Goal: Entertainment & Leisure: Consume media (video, audio)

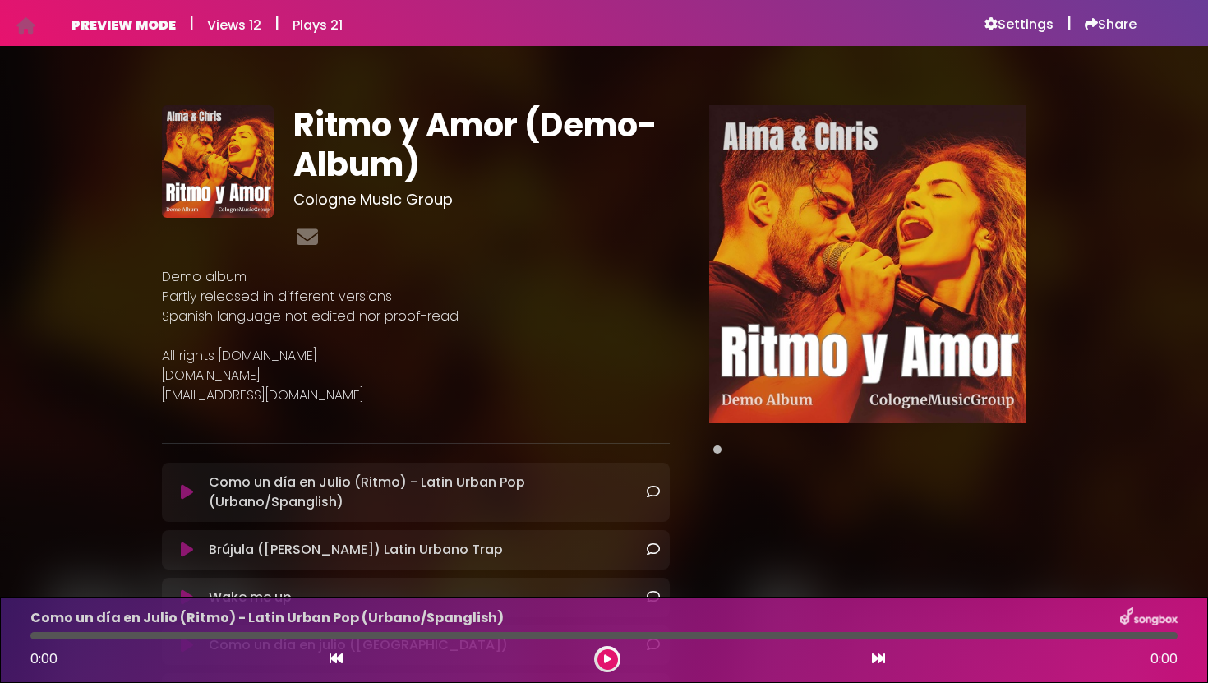
click at [193, 495] on button at bounding box center [187, 492] width 30 height 16
click at [189, 487] on icon at bounding box center [187, 492] width 12 height 16
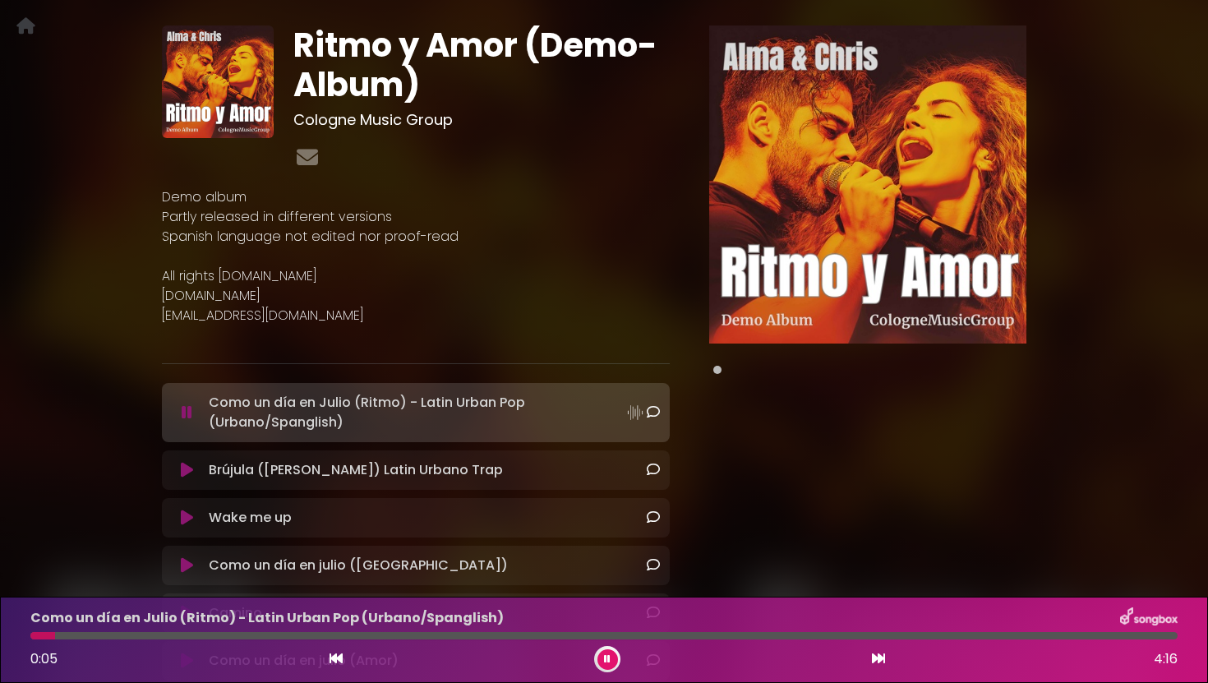
scroll to position [90, 0]
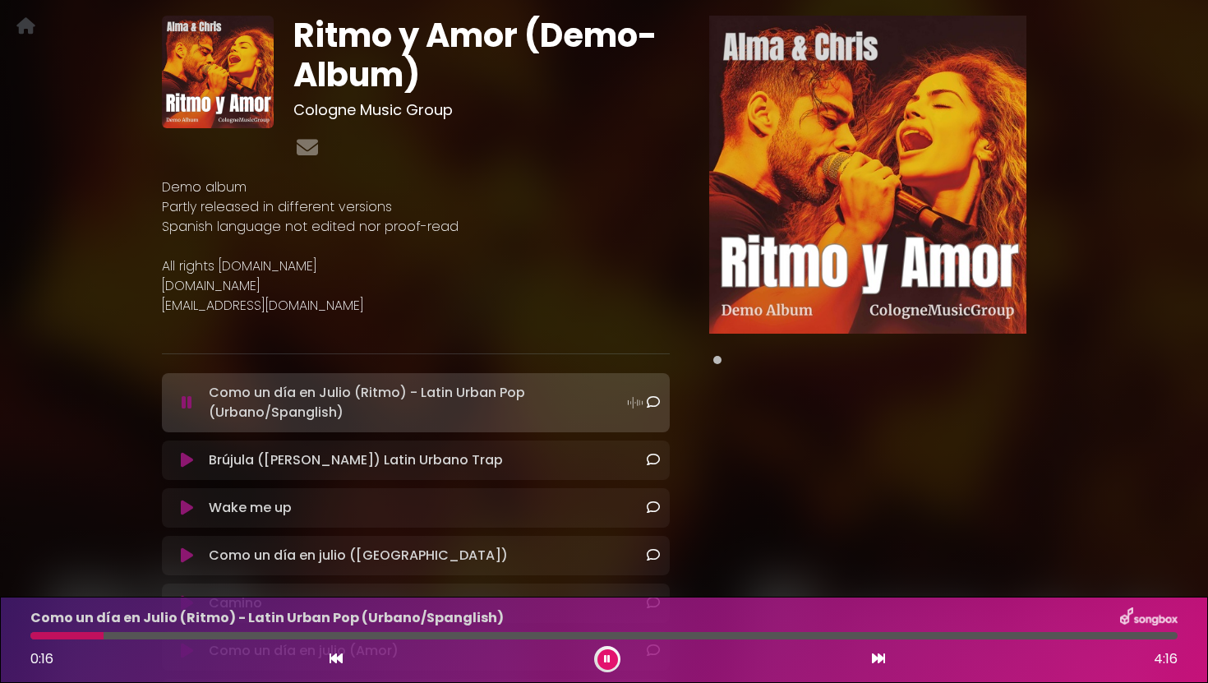
click at [190, 457] on icon at bounding box center [187, 460] width 12 height 16
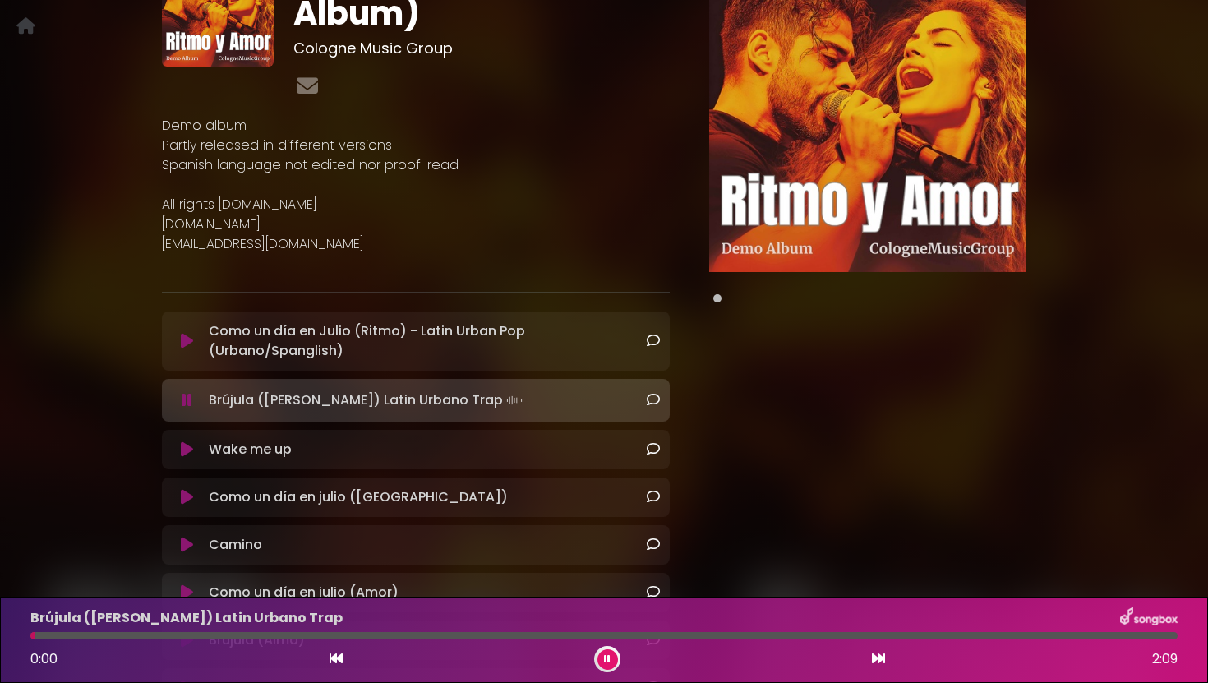
scroll to position [166, 0]
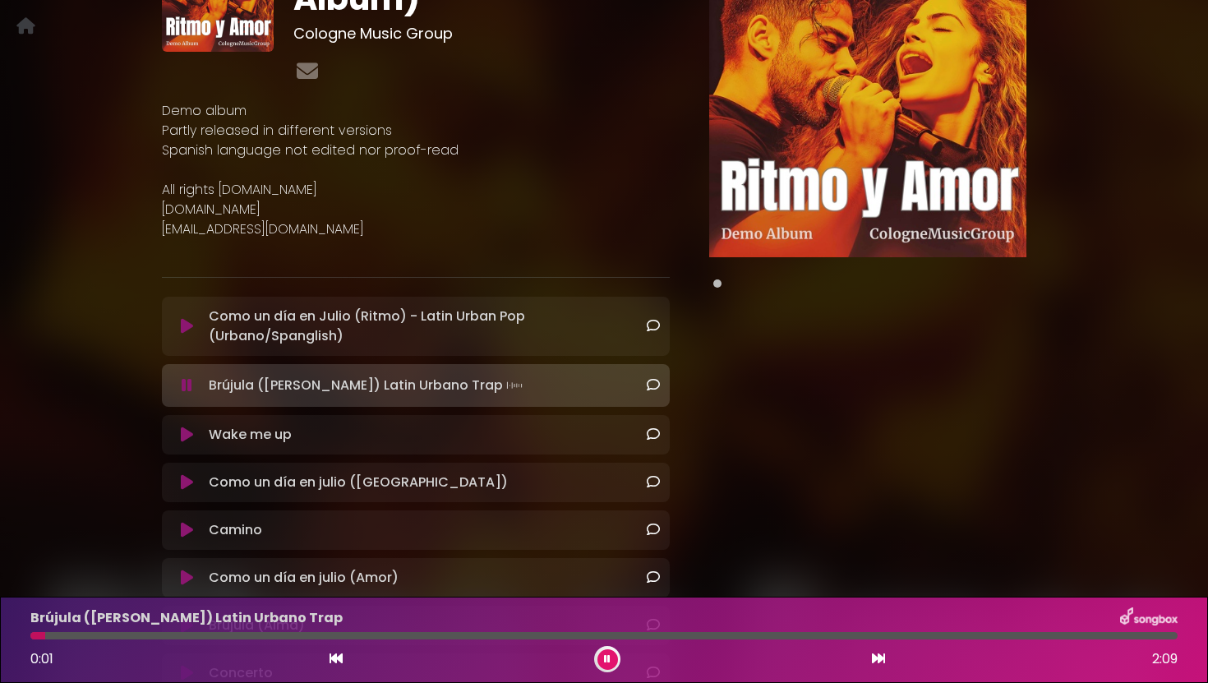
click at [191, 434] on icon at bounding box center [187, 435] width 12 height 16
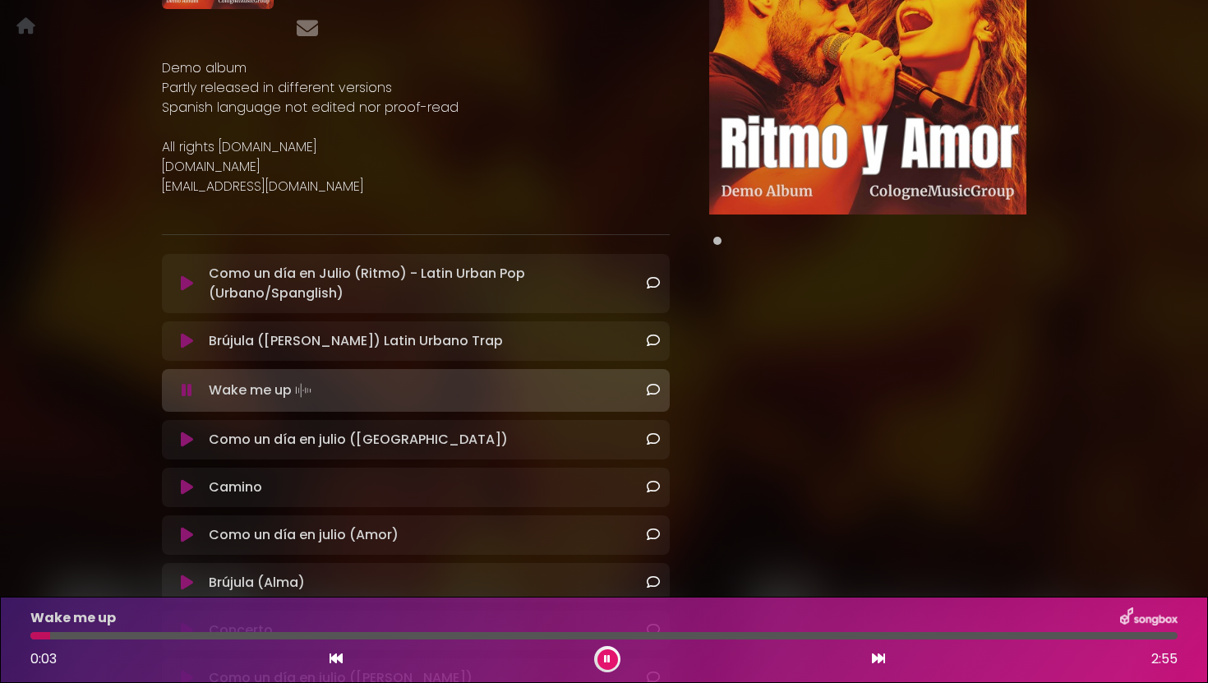
scroll to position [214, 0]
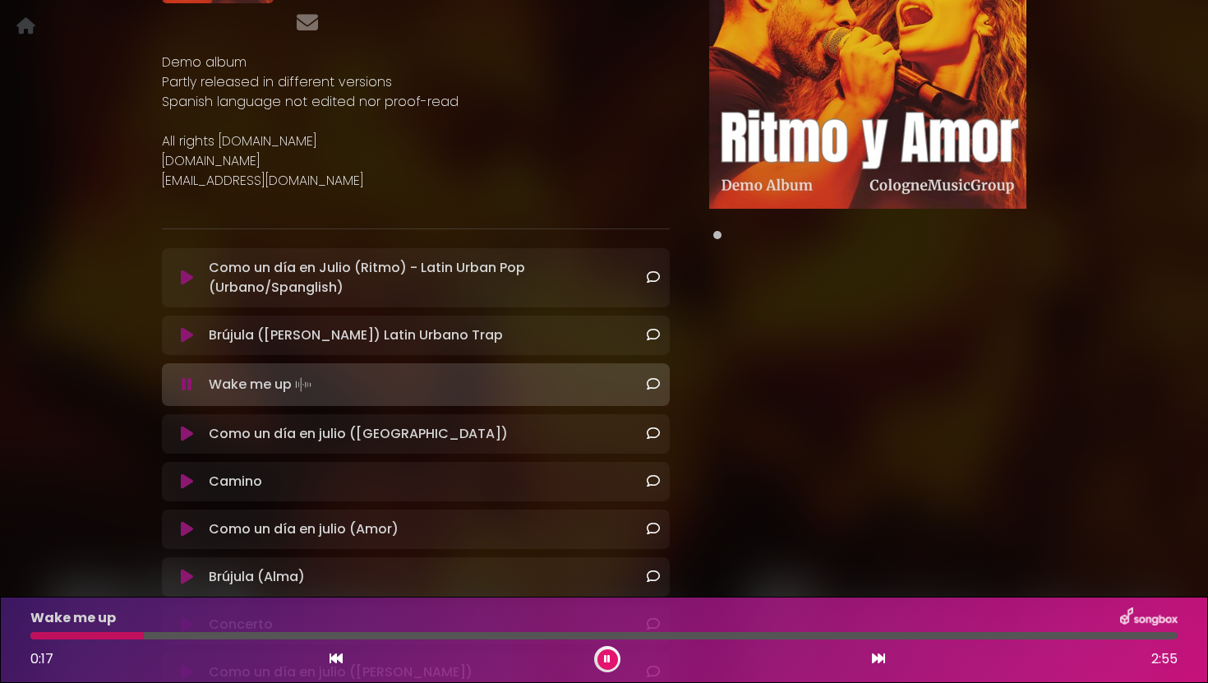
click at [192, 434] on icon at bounding box center [187, 434] width 12 height 16
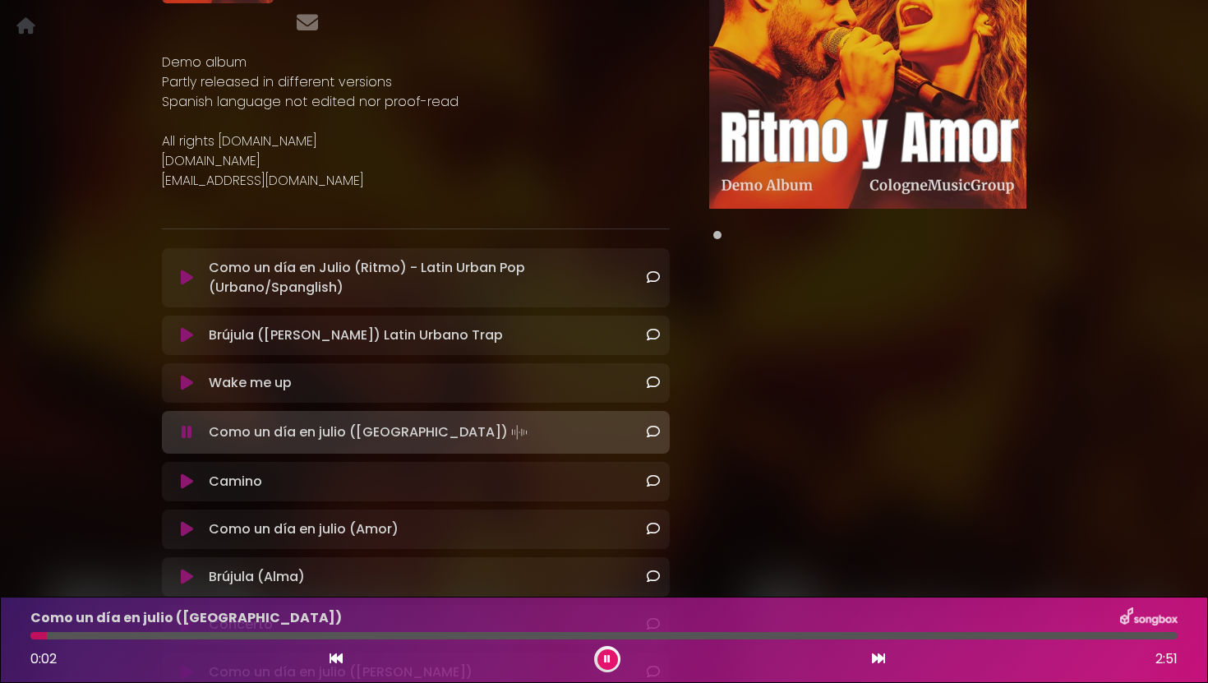
click at [188, 480] on icon at bounding box center [187, 481] width 12 height 16
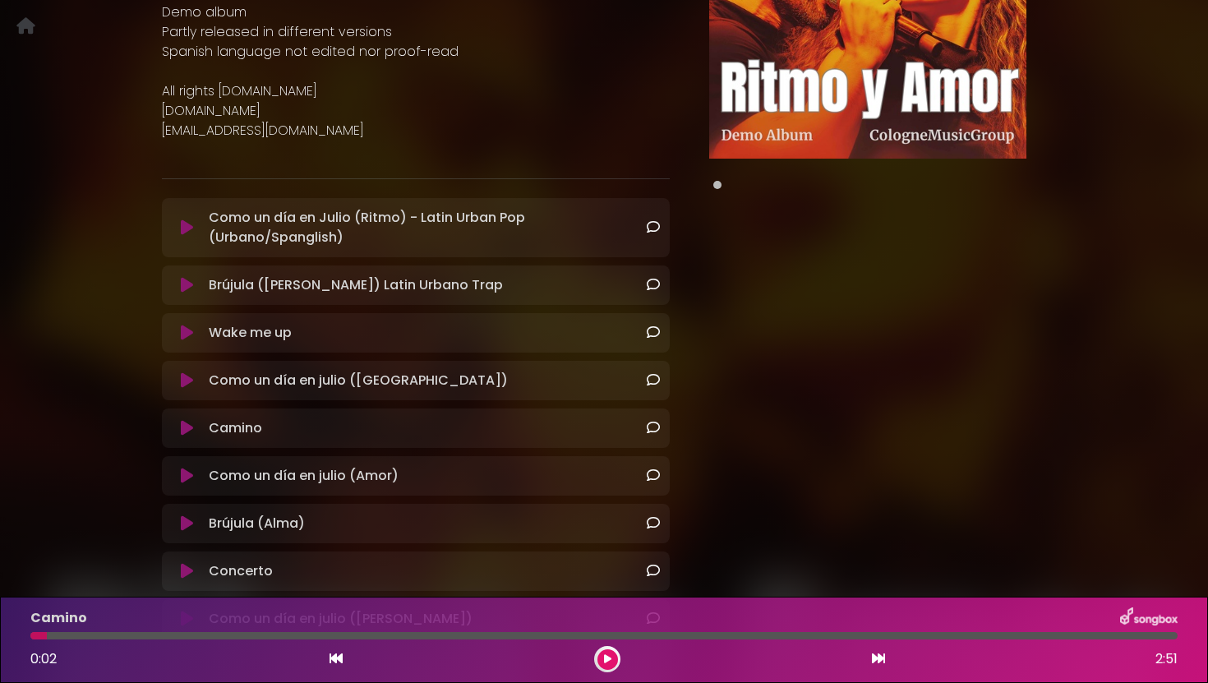
scroll to position [270, 0]
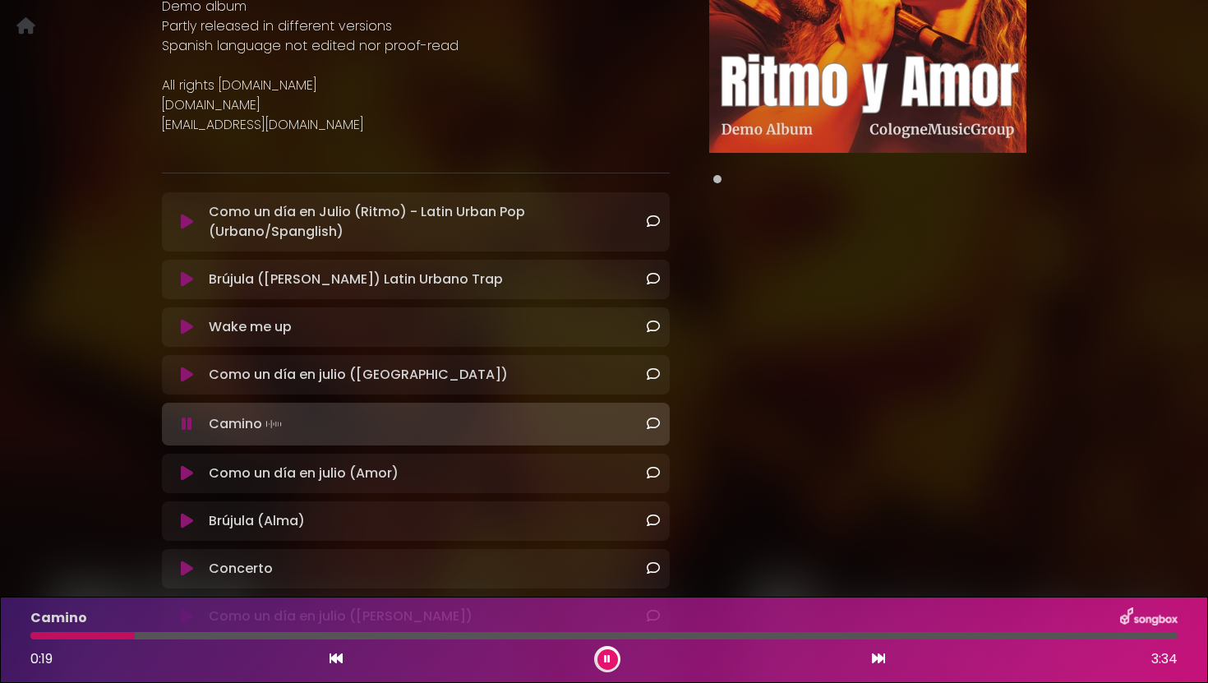
click at [194, 473] on button at bounding box center [187, 473] width 30 height 16
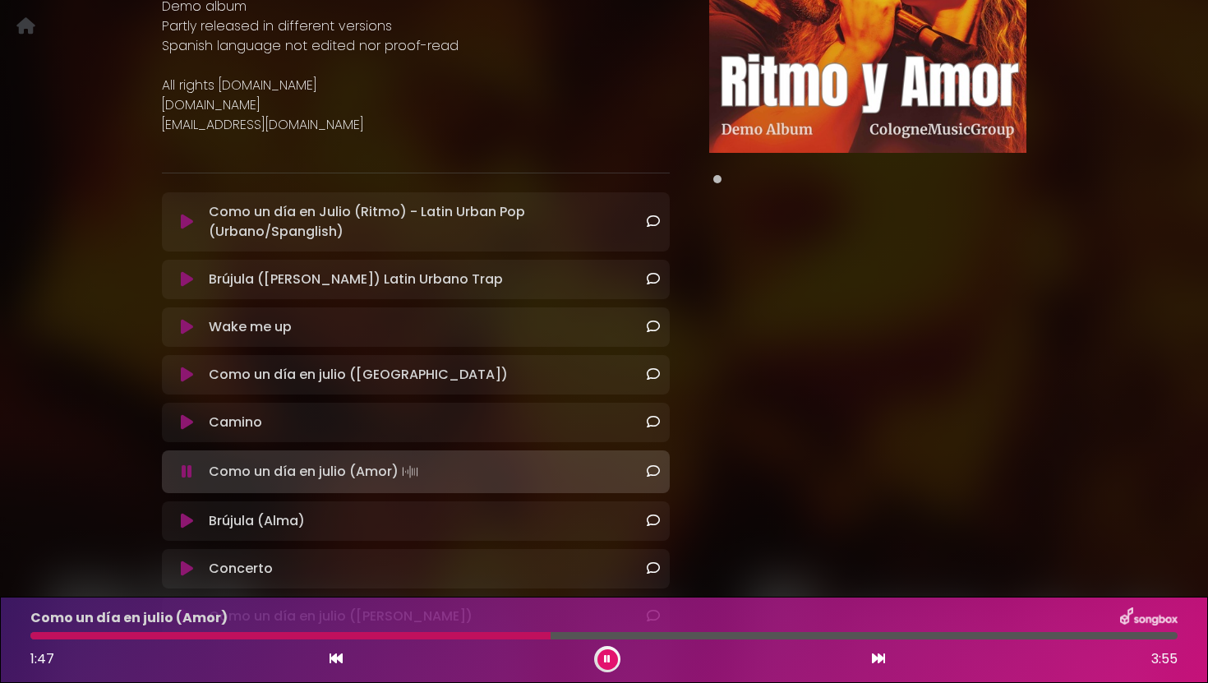
click at [604, 662] on icon at bounding box center [607, 659] width 7 height 10
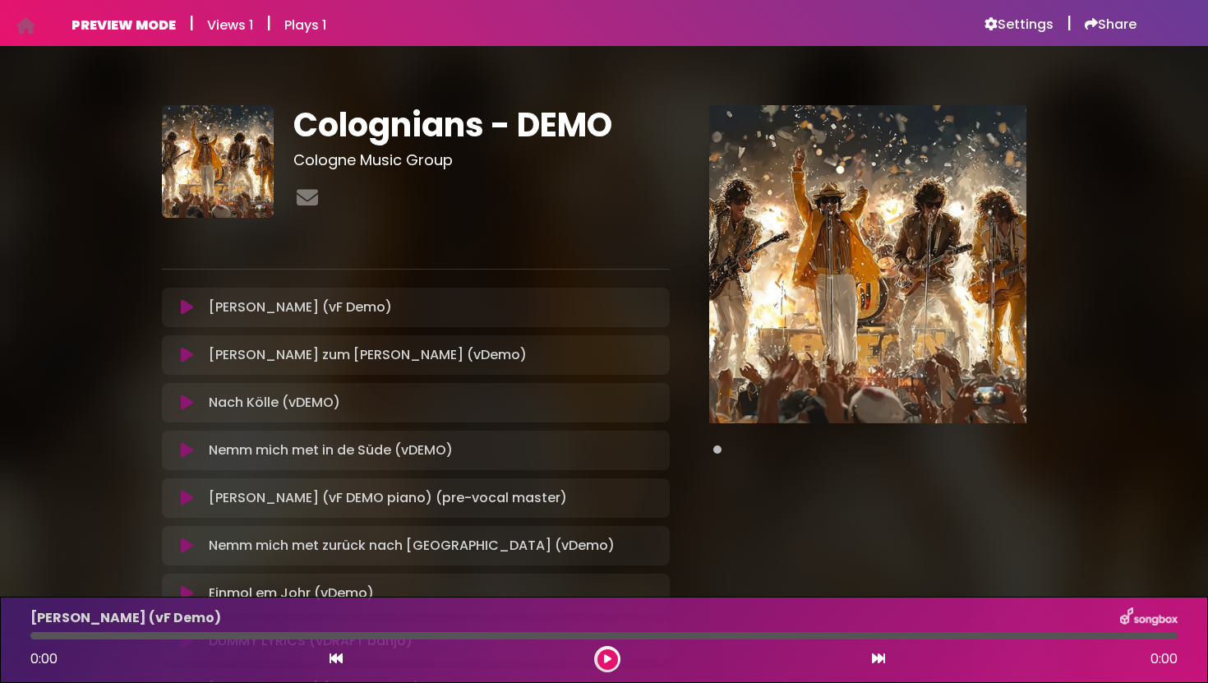
click at [191, 308] on icon at bounding box center [187, 307] width 12 height 16
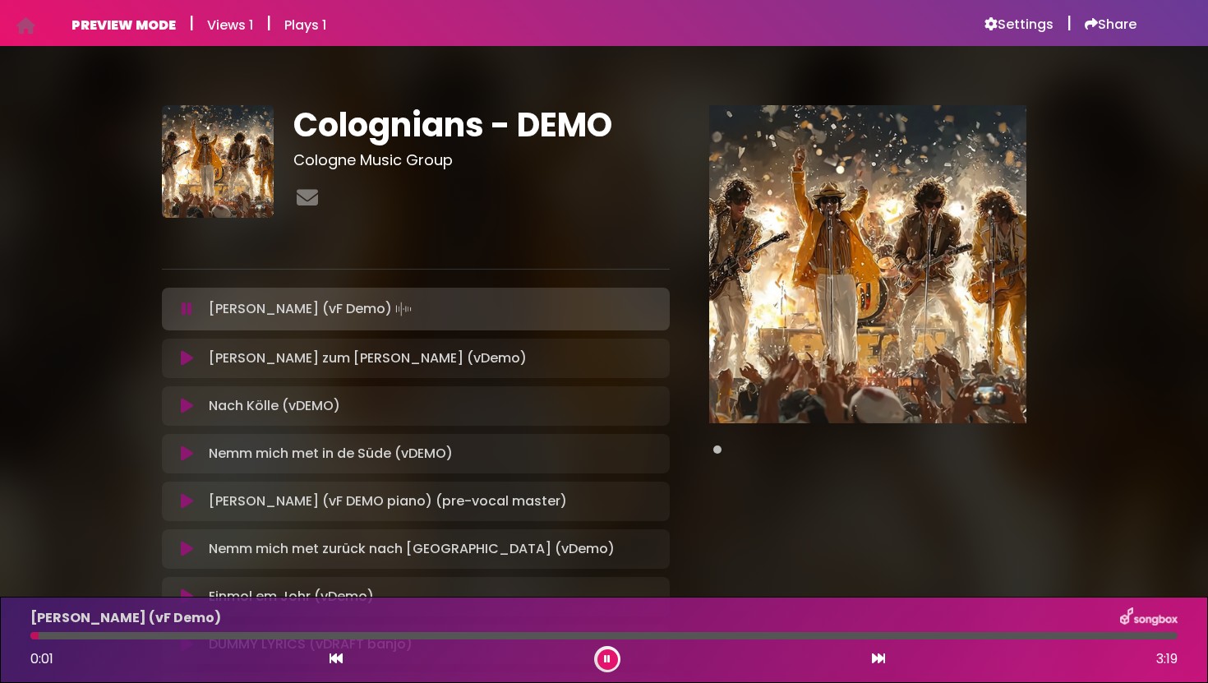
click at [188, 360] on icon at bounding box center [187, 358] width 12 height 16
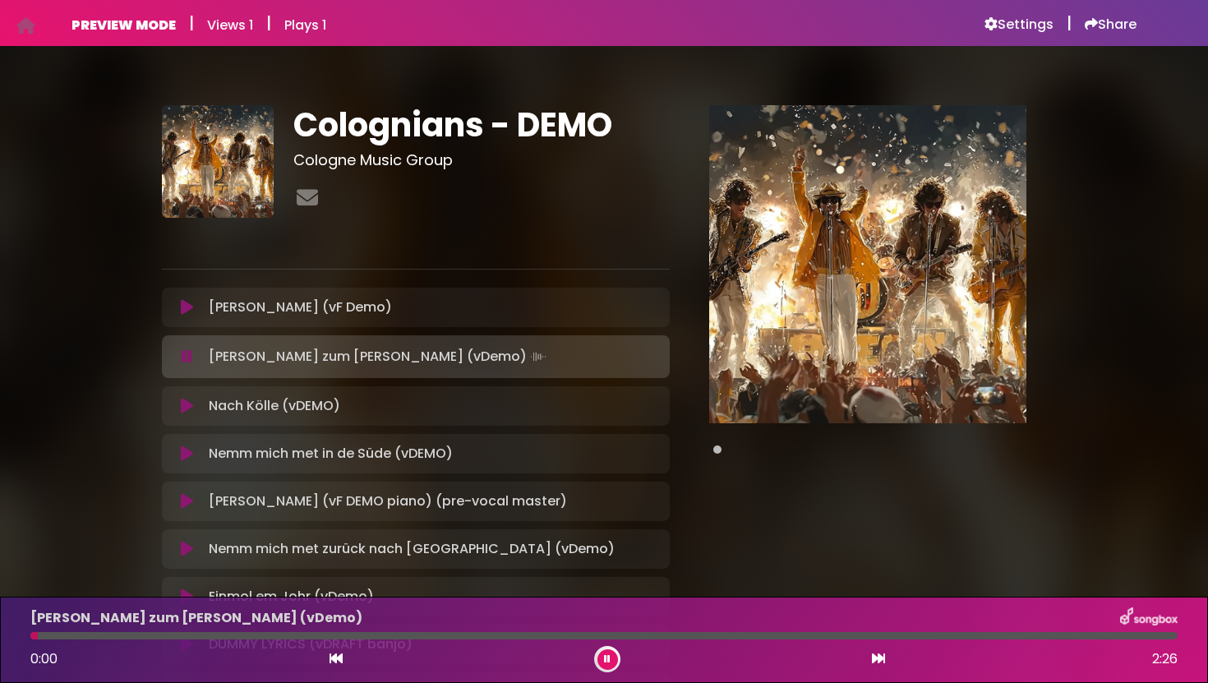
click at [187, 404] on icon at bounding box center [187, 406] width 12 height 16
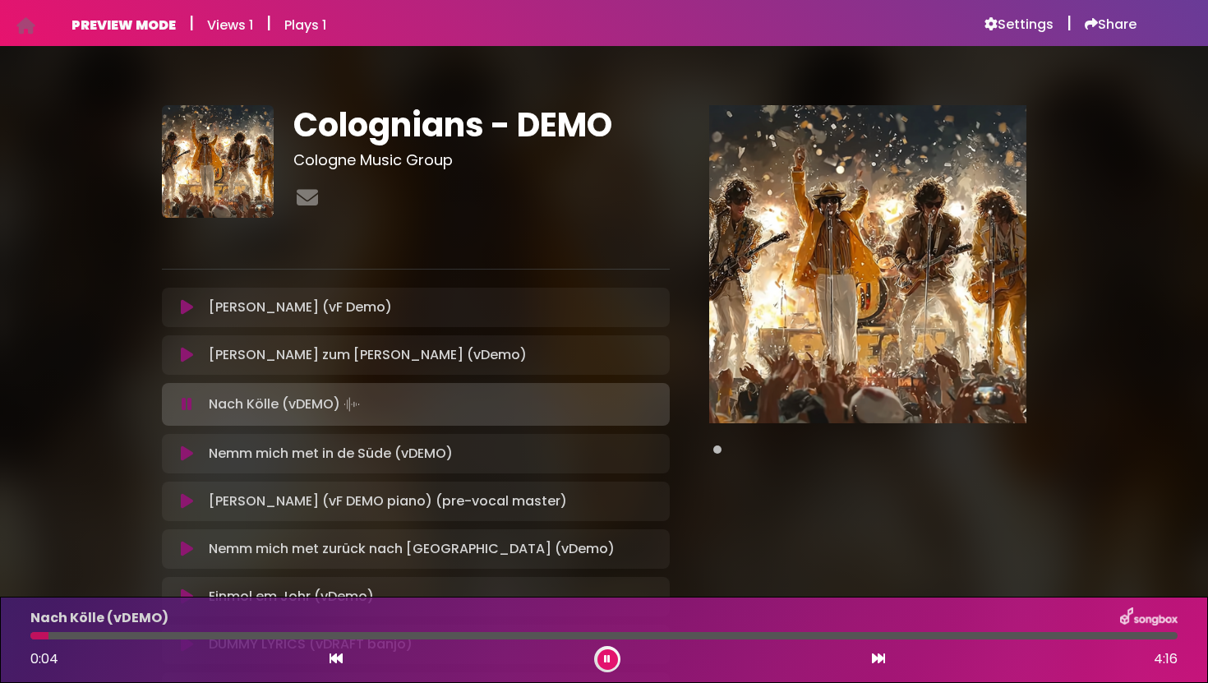
click at [188, 451] on icon at bounding box center [187, 453] width 12 height 16
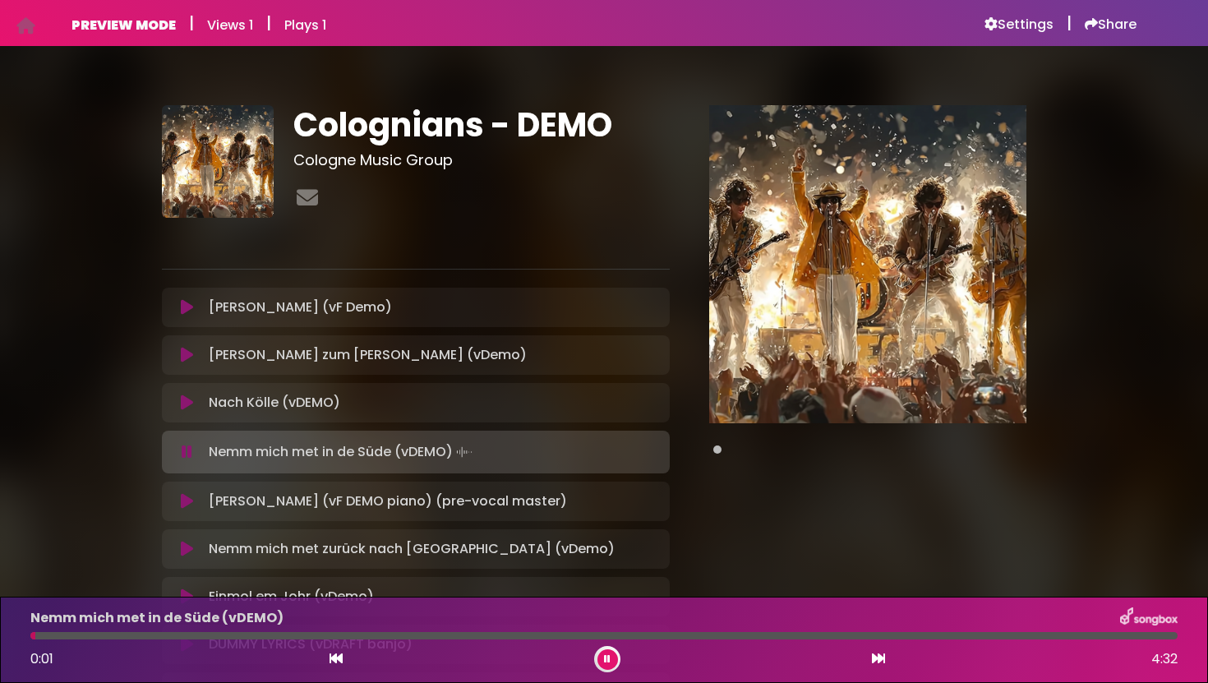
click at [185, 499] on icon at bounding box center [187, 501] width 12 height 16
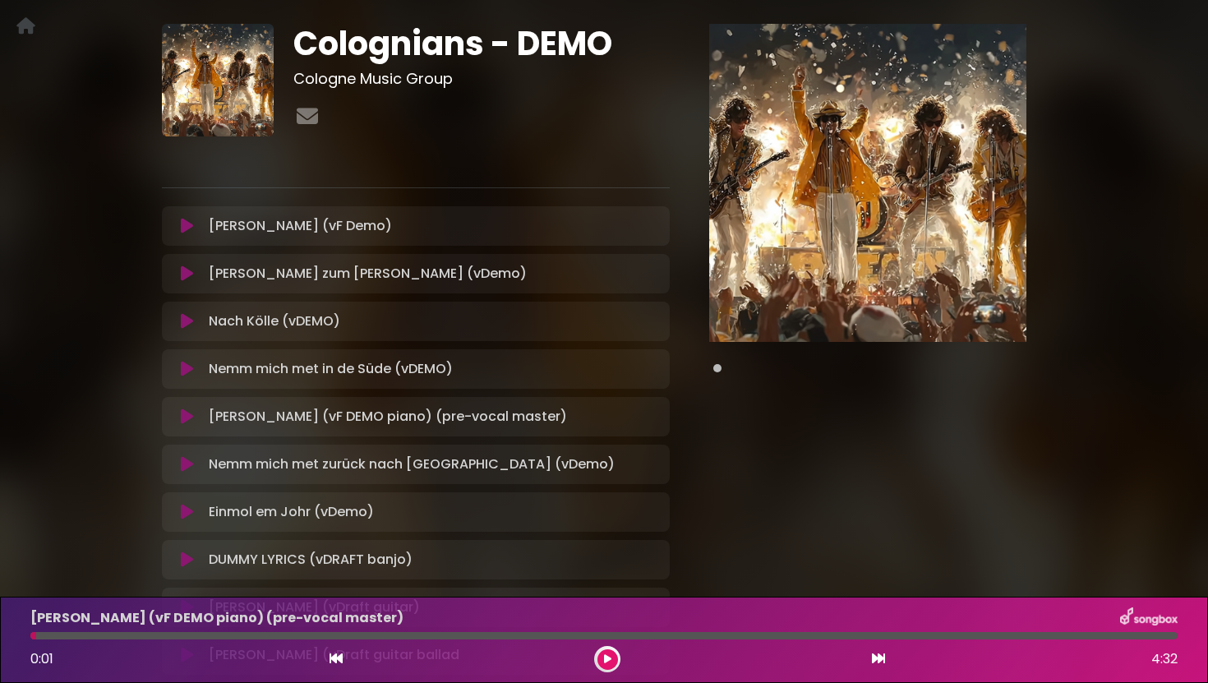
scroll to position [87, 0]
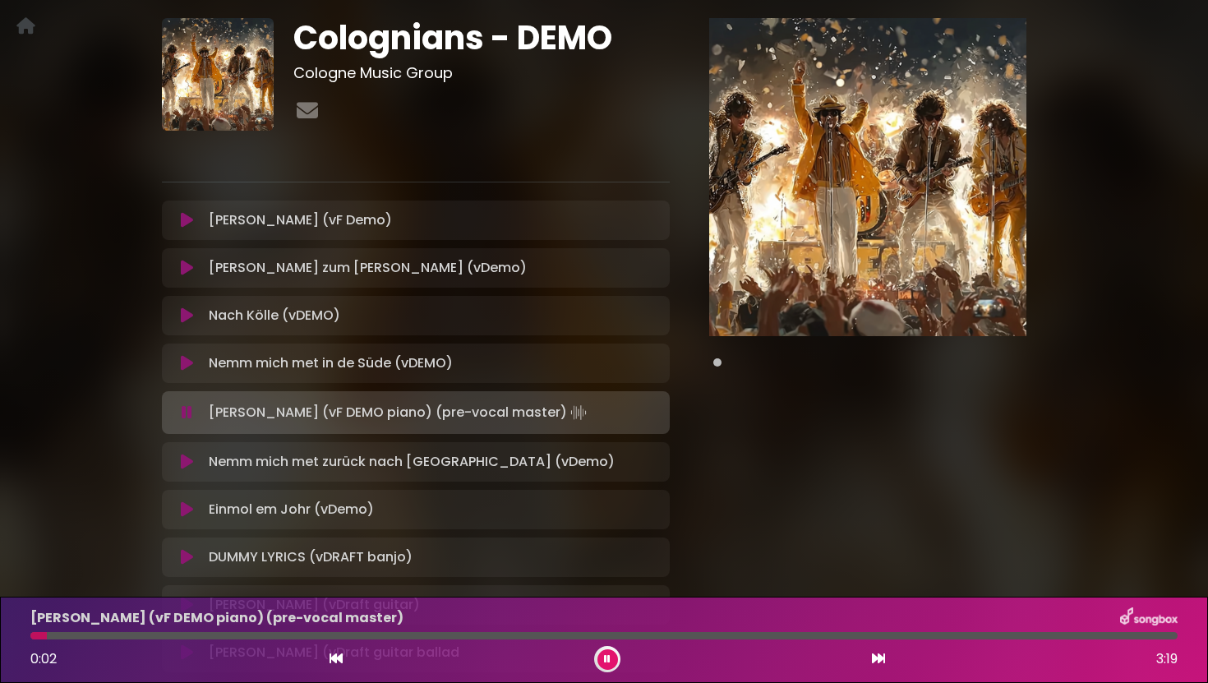
click at [190, 219] on icon at bounding box center [187, 220] width 12 height 16
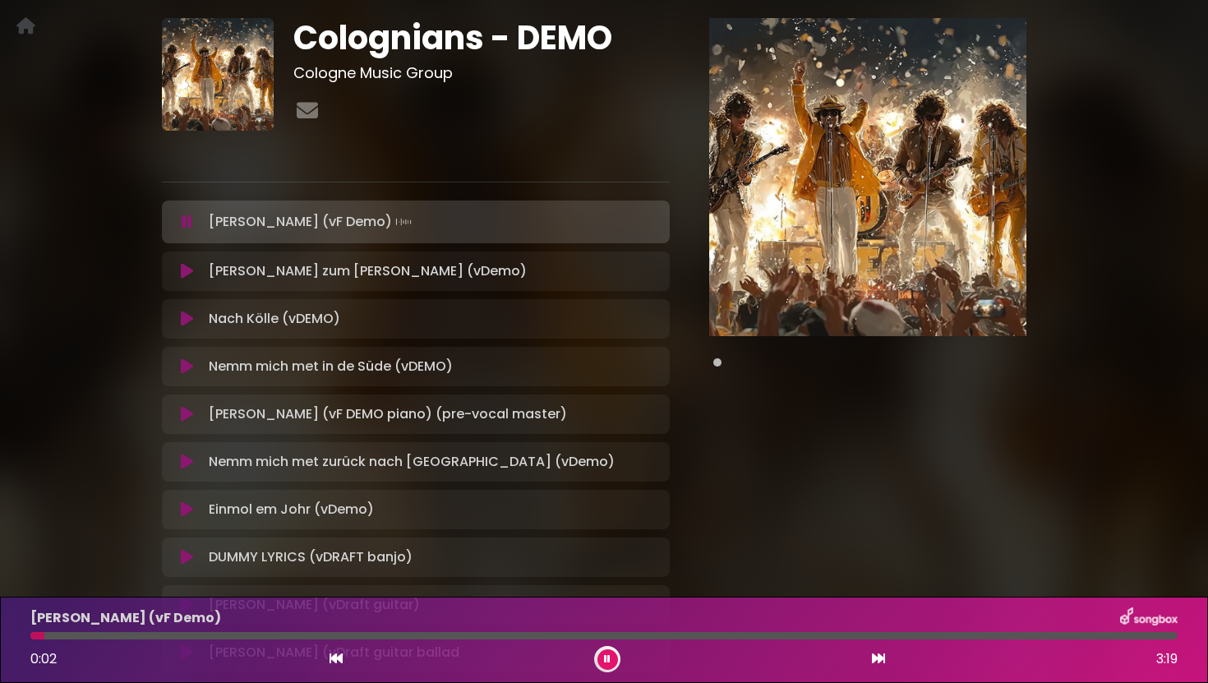
click at [186, 413] on icon at bounding box center [187, 414] width 12 height 16
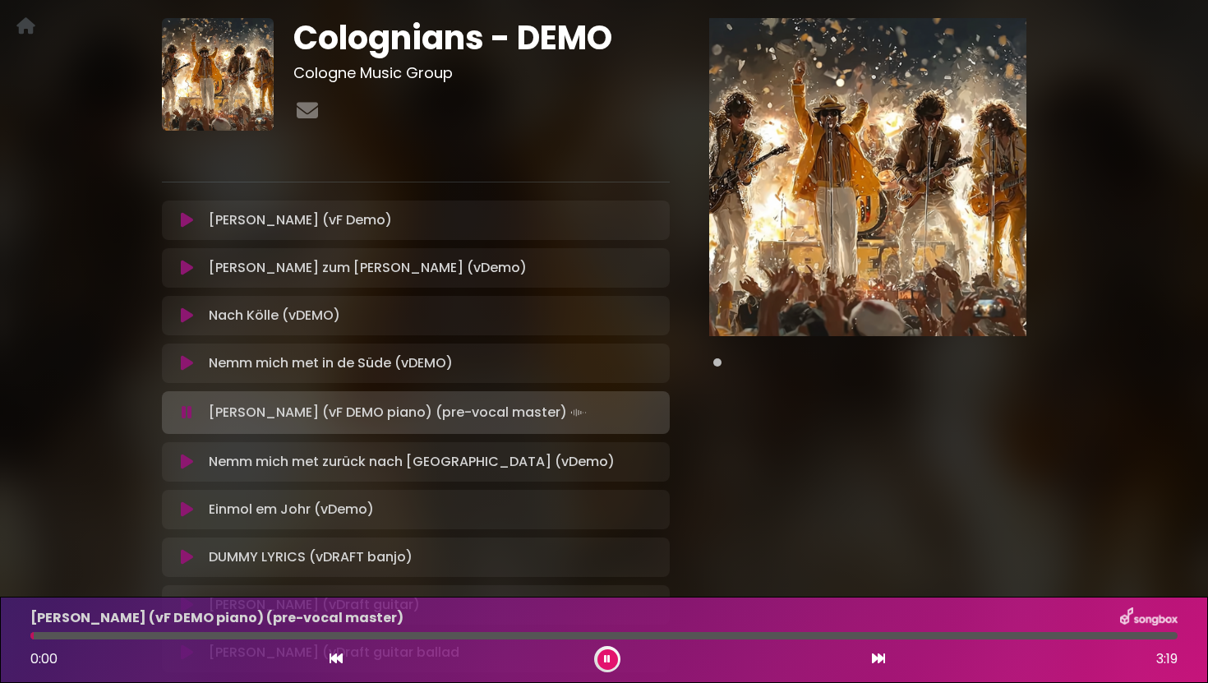
click at [389, 637] on div at bounding box center [603, 635] width 1147 height 7
click at [188, 219] on icon at bounding box center [187, 220] width 12 height 16
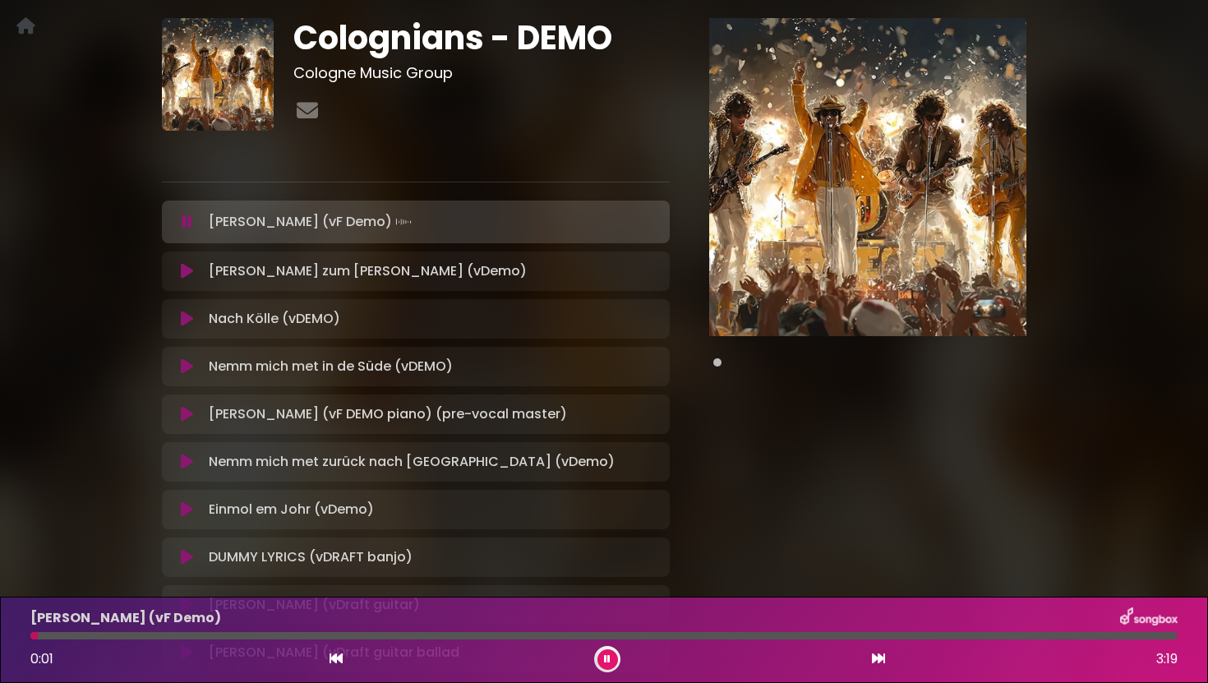
click at [395, 633] on div at bounding box center [603, 635] width 1147 height 7
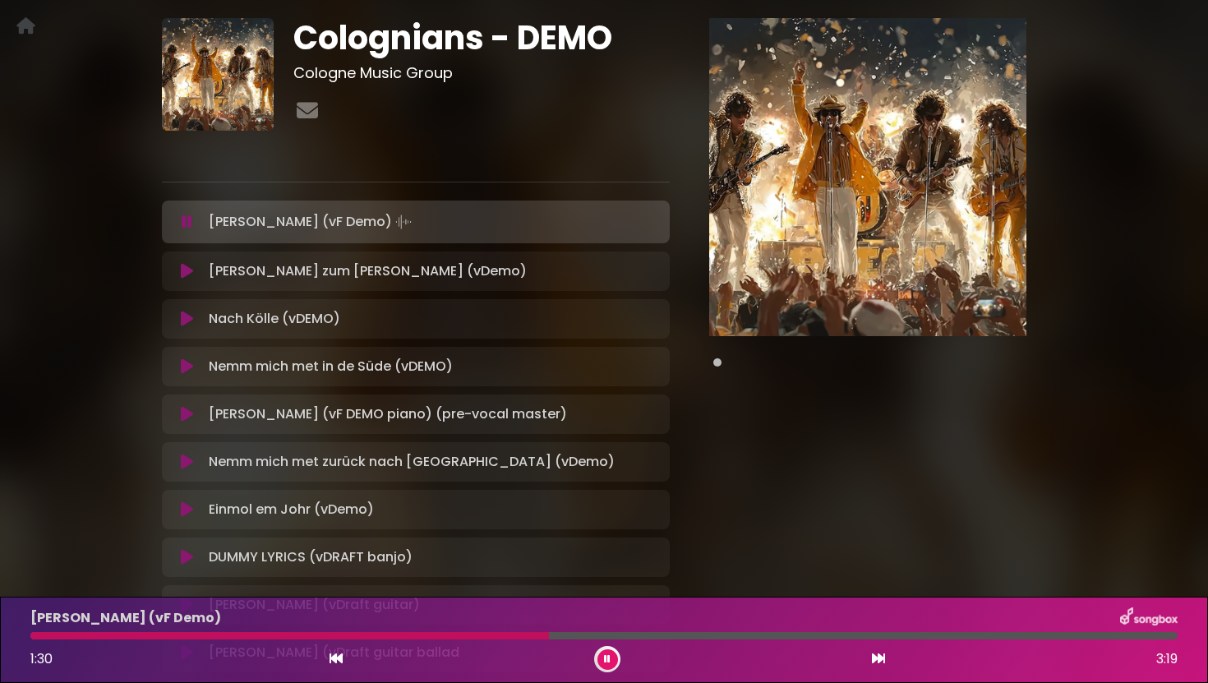
click at [189, 415] on icon at bounding box center [187, 414] width 12 height 16
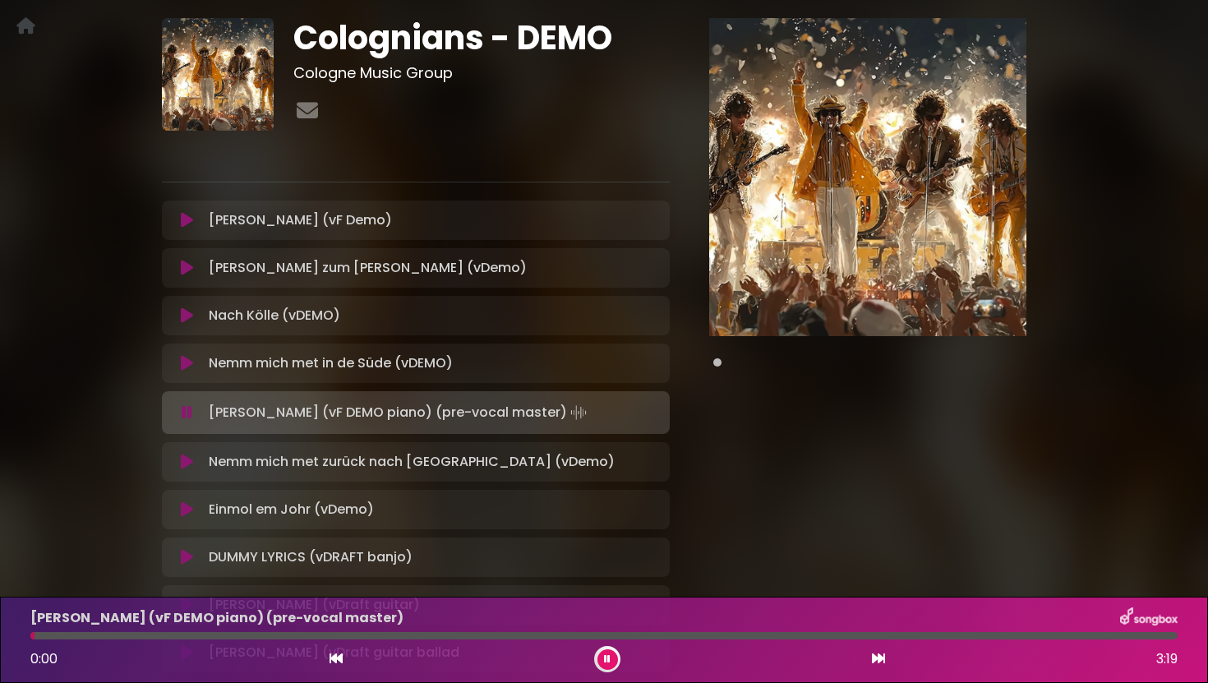
click at [498, 638] on div at bounding box center [603, 635] width 1147 height 7
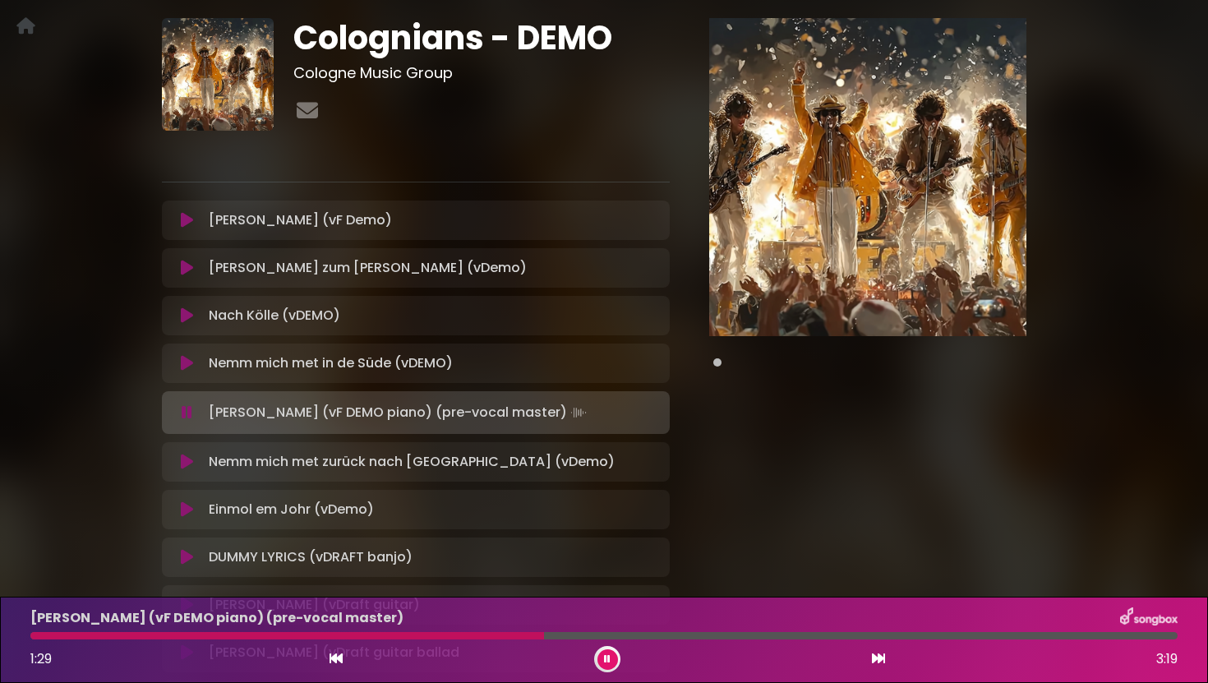
click at [399, 643] on div "Ming Stadt (vF DEMO piano) (pre-vocal master) 1:29 3:19" at bounding box center [604, 639] width 1167 height 65
click at [399, 634] on div at bounding box center [288, 635] width 516 height 7
click at [302, 232] on div "Ming Stadt (vF Demo) Loading Track... Name" at bounding box center [416, 220] width 508 height 39
click at [312, 228] on p "Ming Stadt (vF Demo) Loading Track..." at bounding box center [300, 220] width 183 height 20
click at [190, 221] on icon at bounding box center [187, 220] width 12 height 16
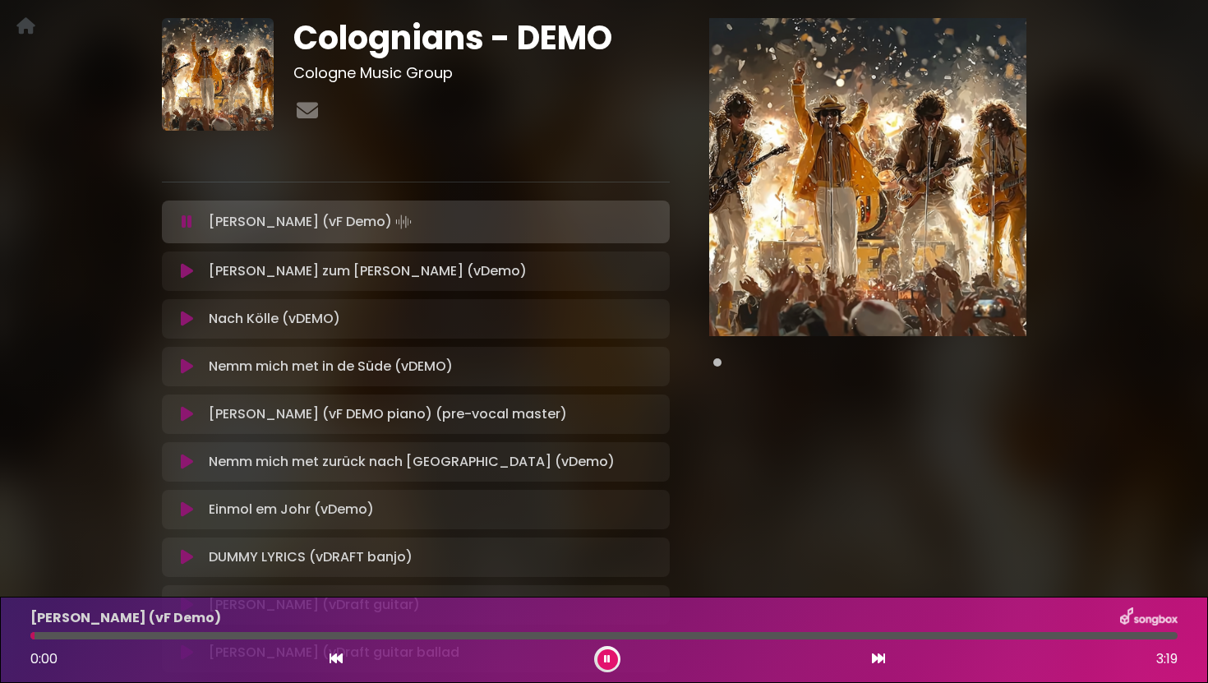
click at [414, 632] on div at bounding box center [603, 635] width 1147 height 7
click at [183, 463] on icon at bounding box center [187, 462] width 12 height 16
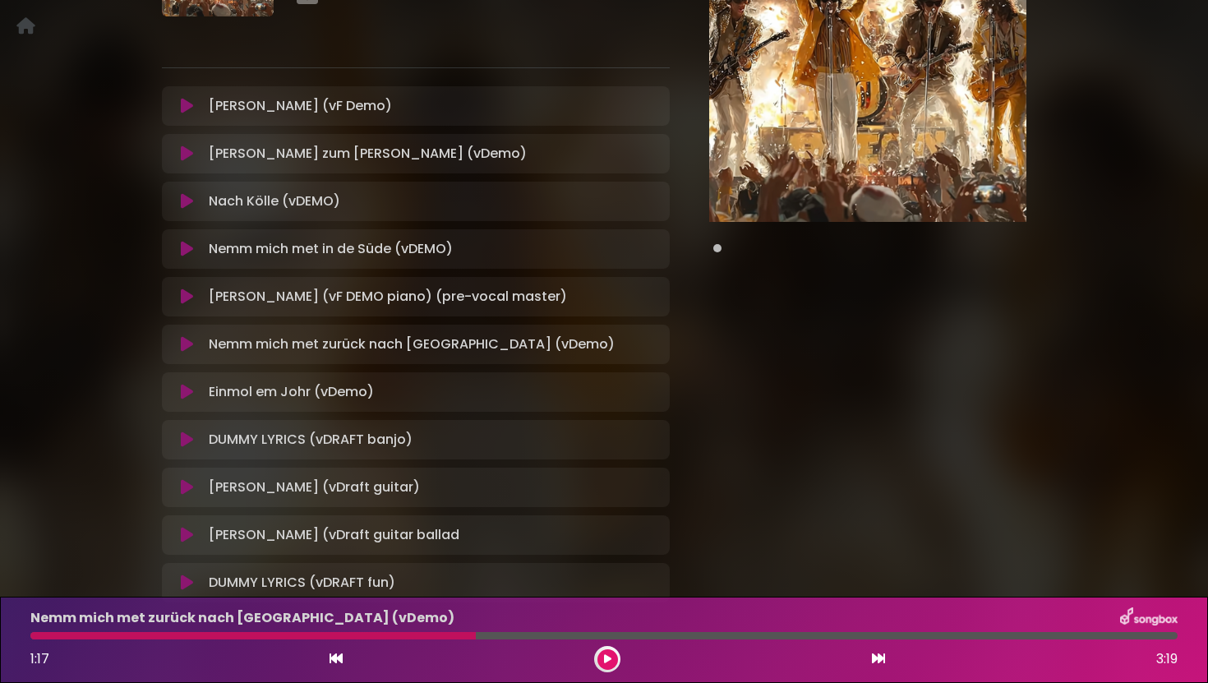
scroll to position [202, 0]
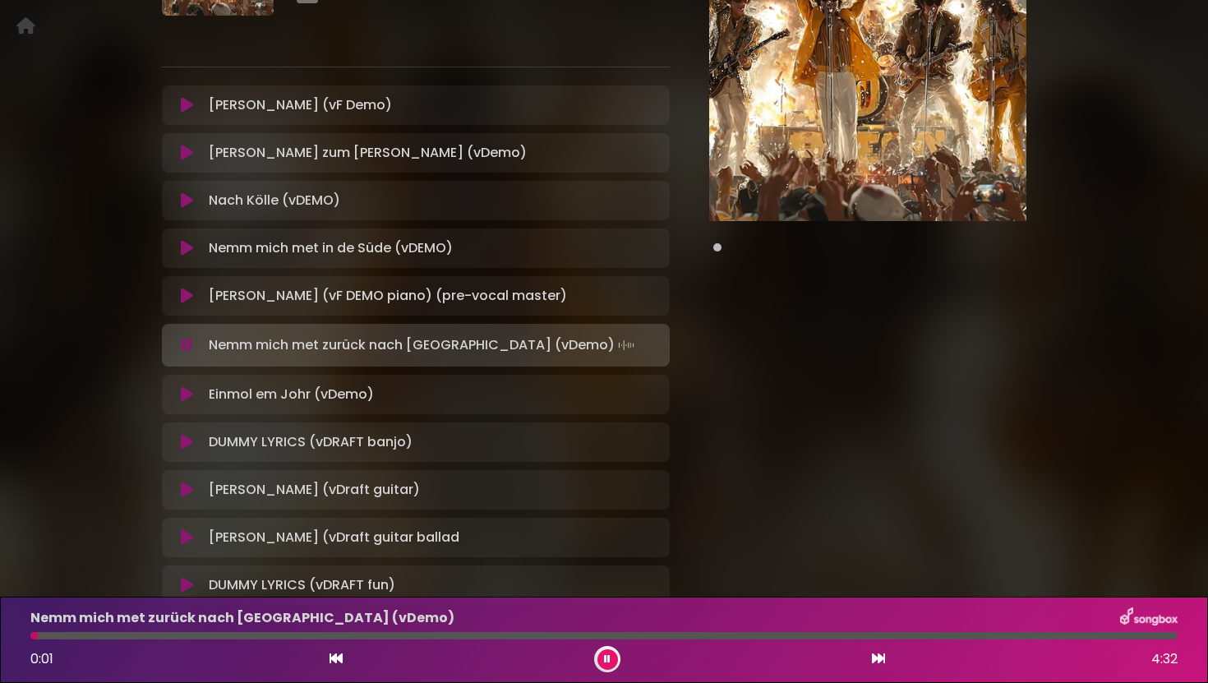
click at [187, 394] on icon at bounding box center [187, 394] width 12 height 16
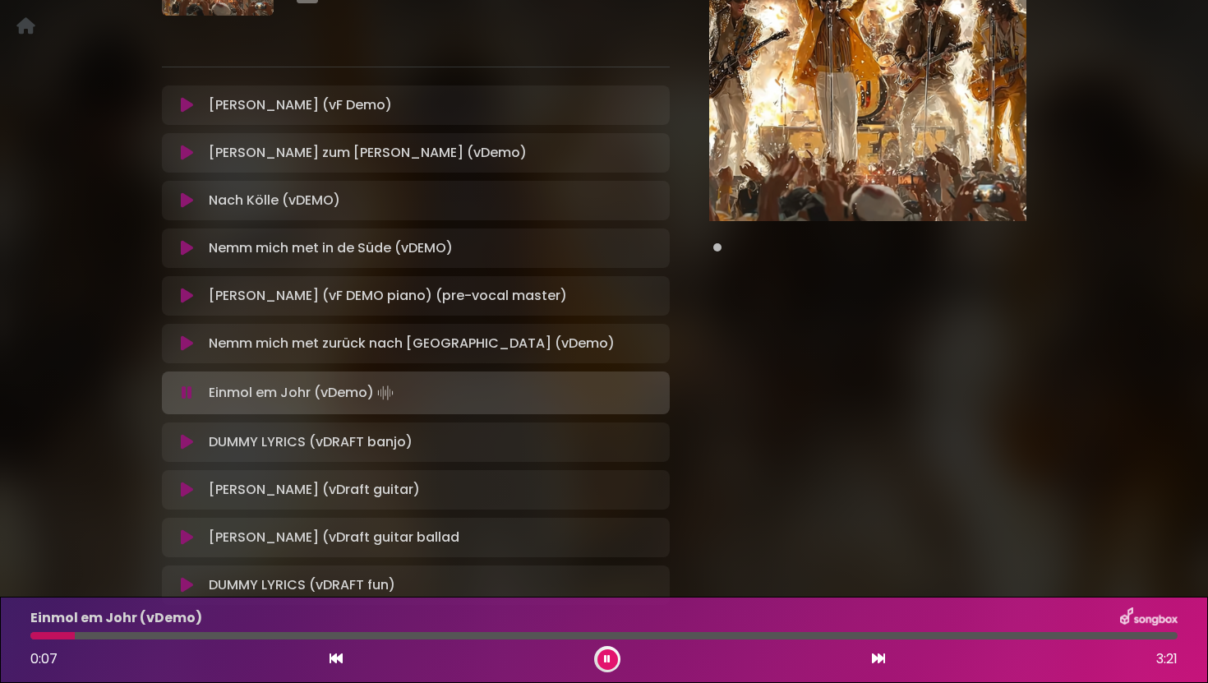
click at [188, 442] on icon at bounding box center [187, 442] width 12 height 16
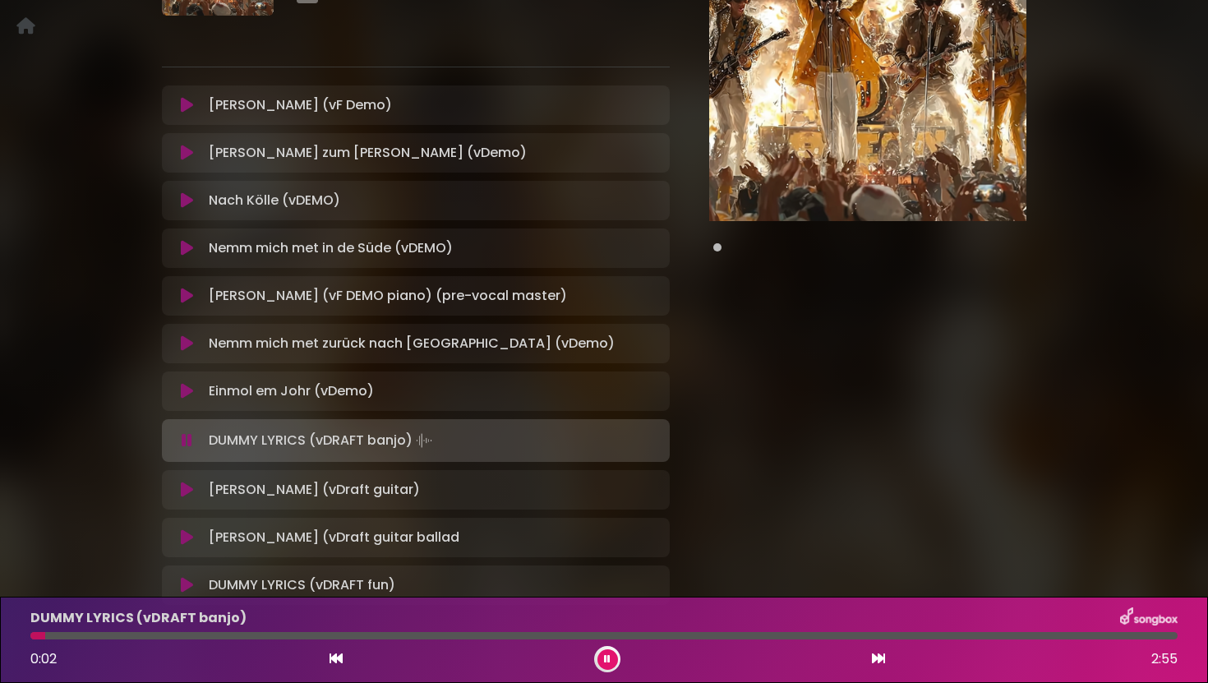
click at [188, 494] on icon at bounding box center [187, 490] width 12 height 16
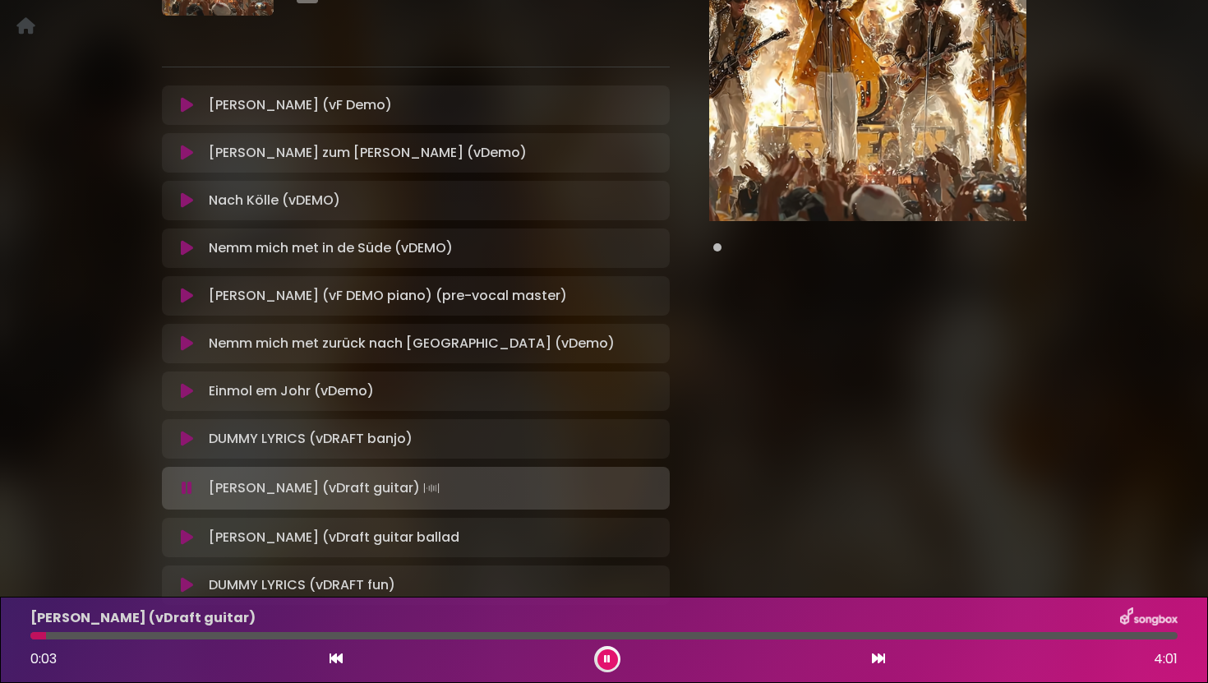
click at [191, 535] on icon at bounding box center [187, 537] width 12 height 16
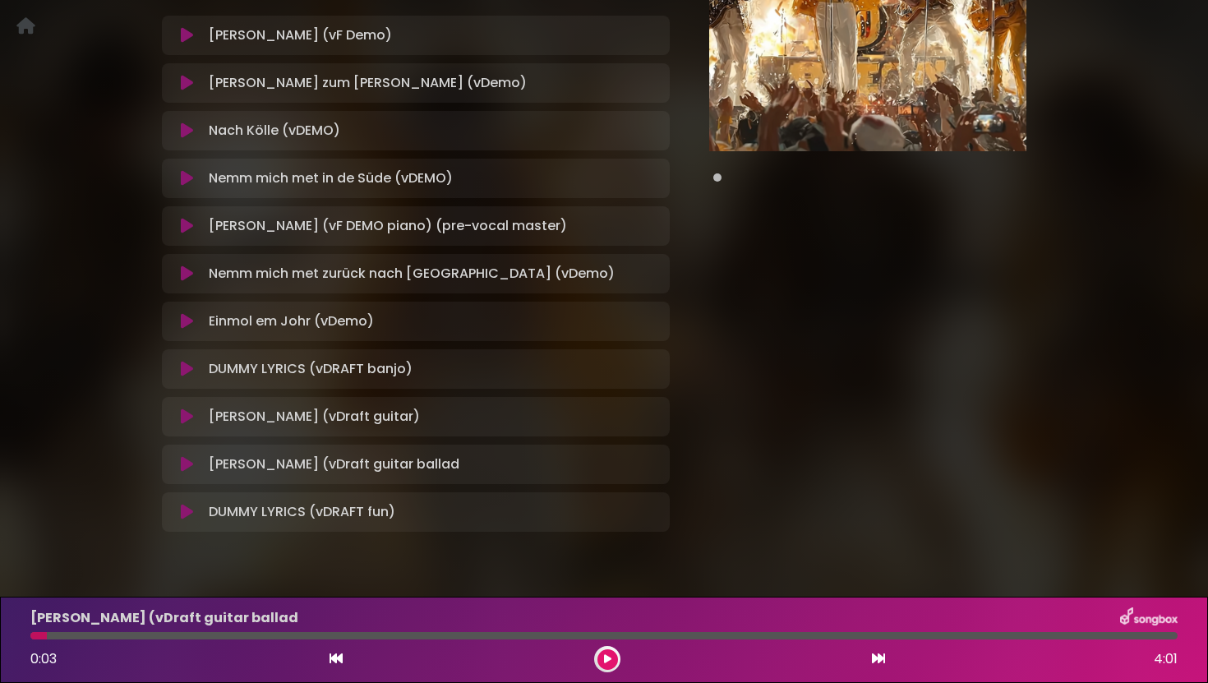
scroll to position [274, 0]
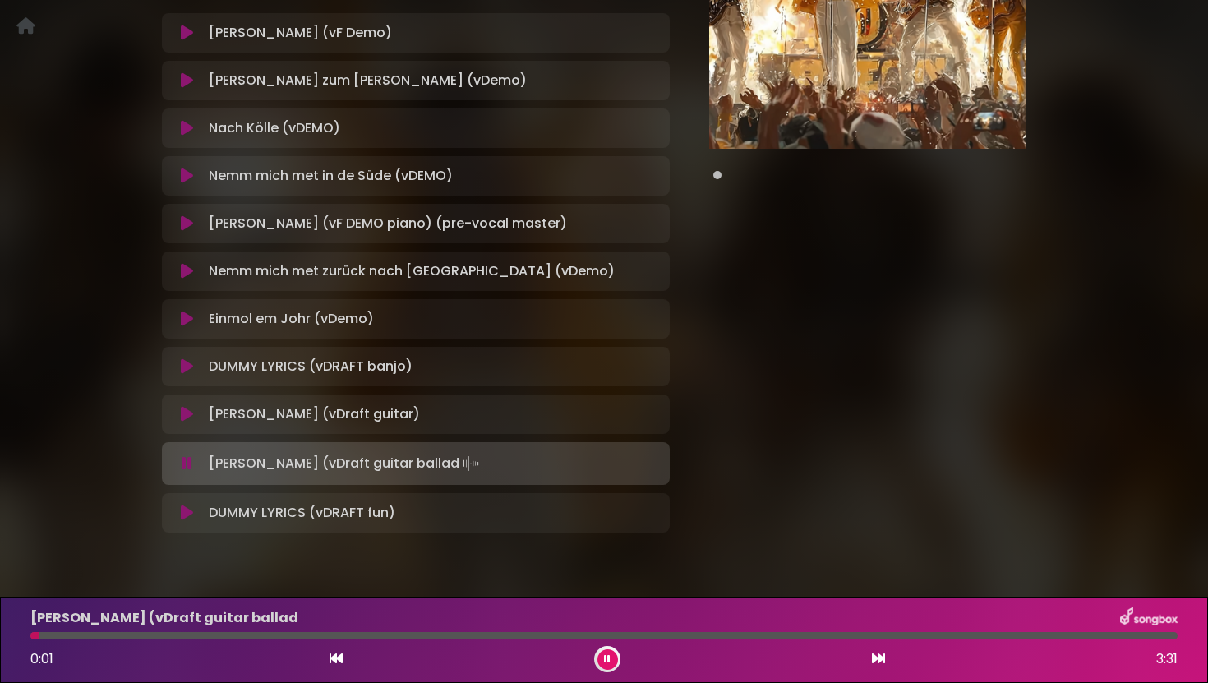
click at [187, 510] on icon at bounding box center [187, 513] width 12 height 16
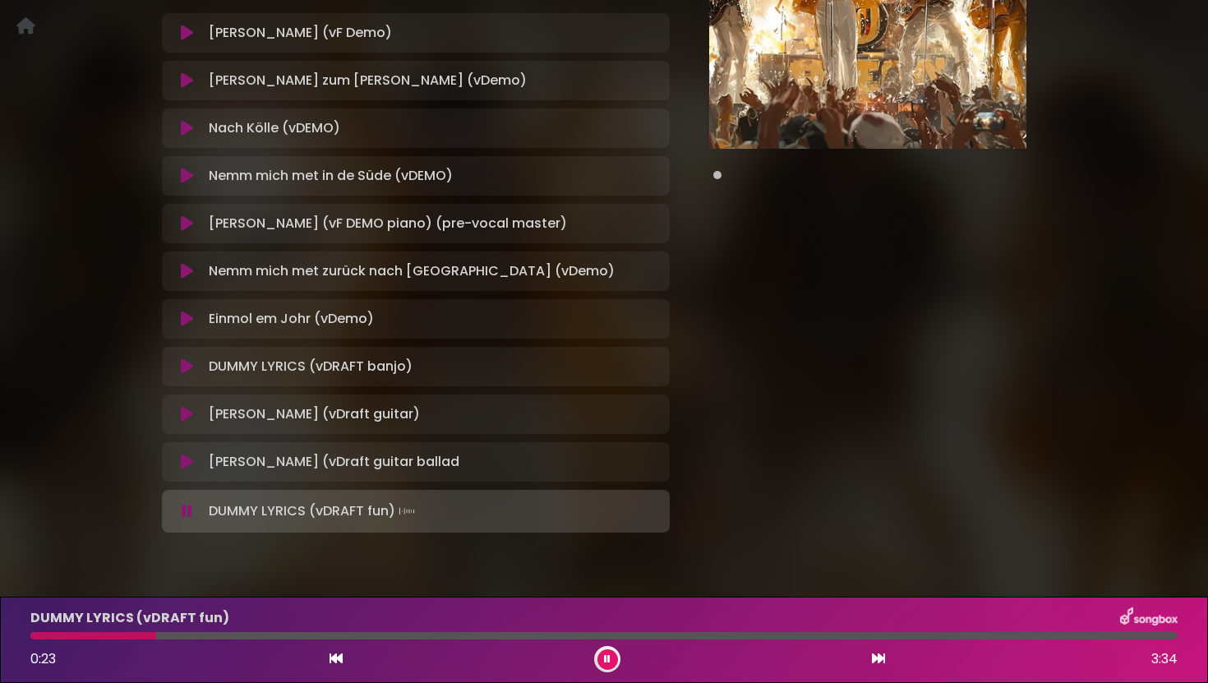
scroll to position [0, 0]
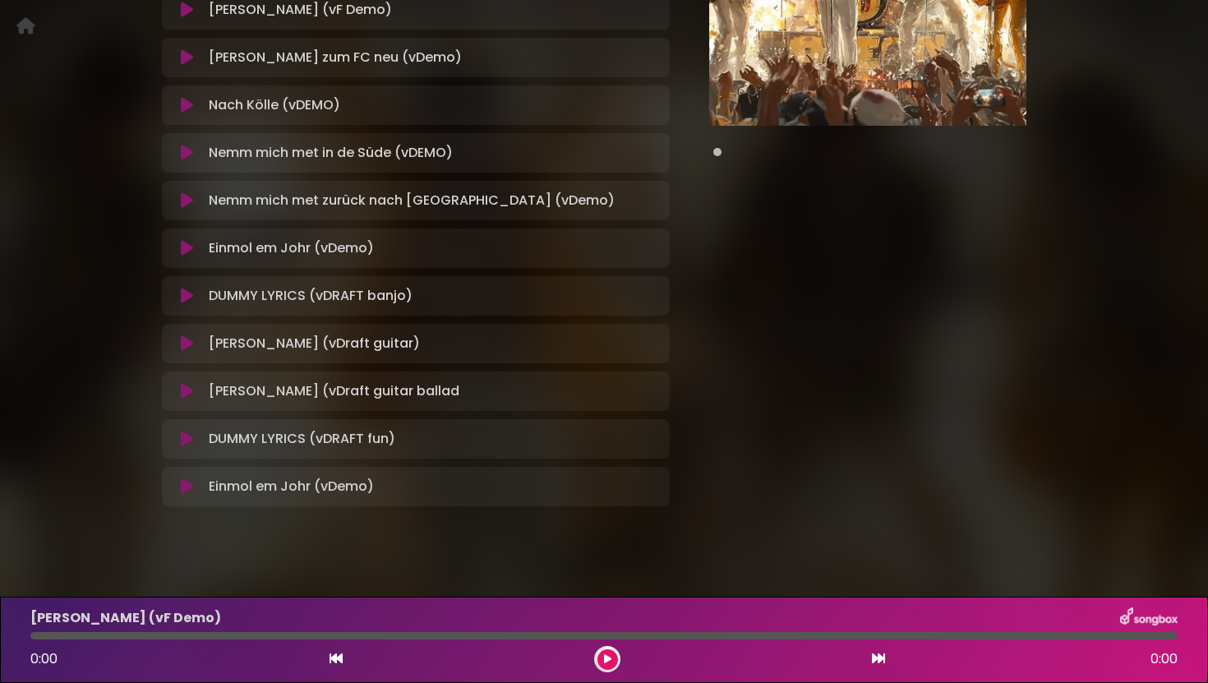
scroll to position [299, 0]
click at [193, 483] on button at bounding box center [187, 485] width 30 height 16
click at [186, 483] on icon at bounding box center [187, 485] width 12 height 16
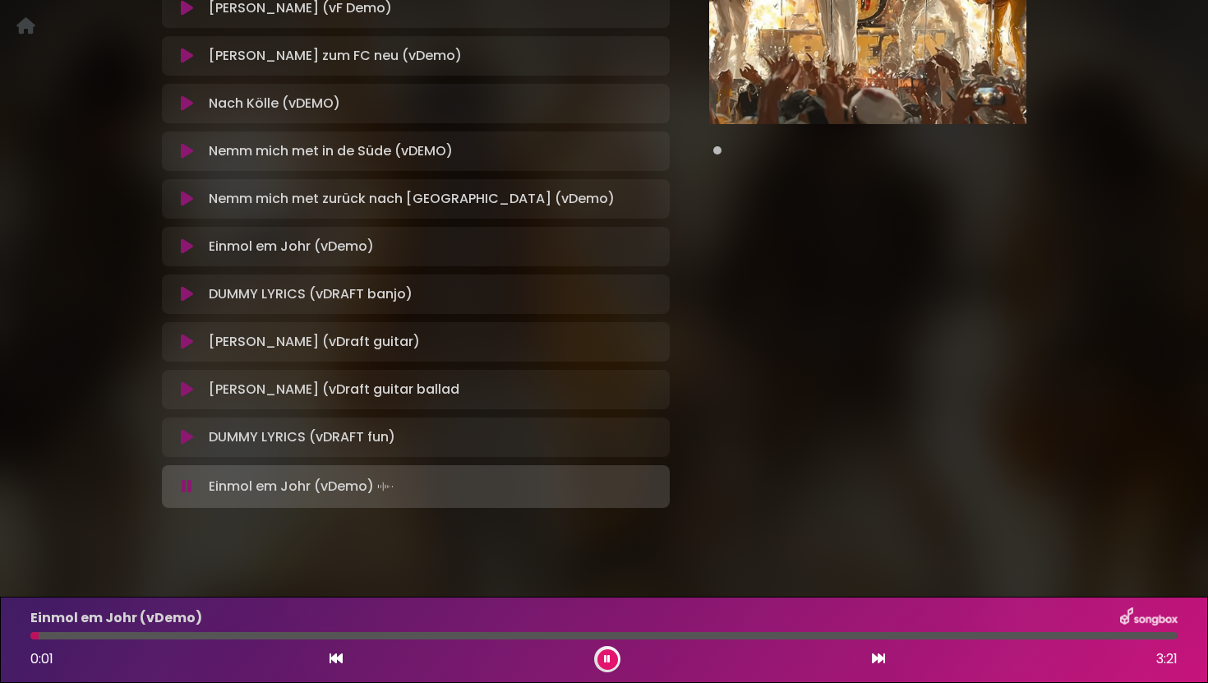
click at [430, 632] on div at bounding box center [603, 635] width 1147 height 7
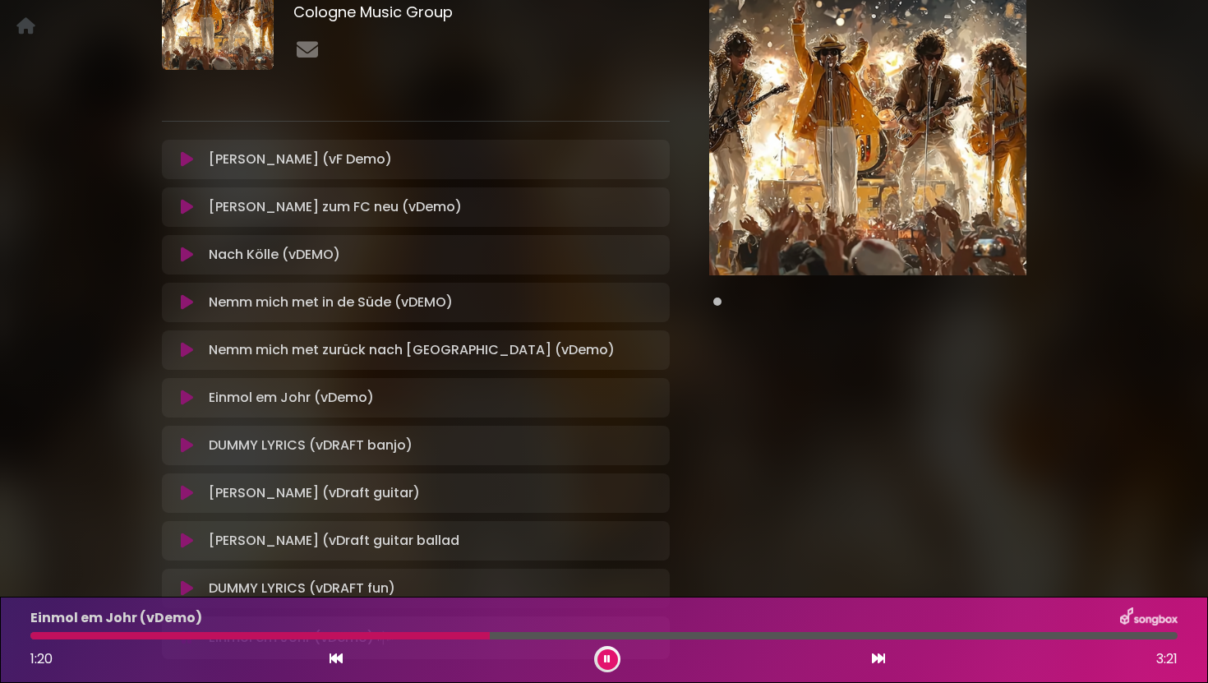
scroll to position [149, 0]
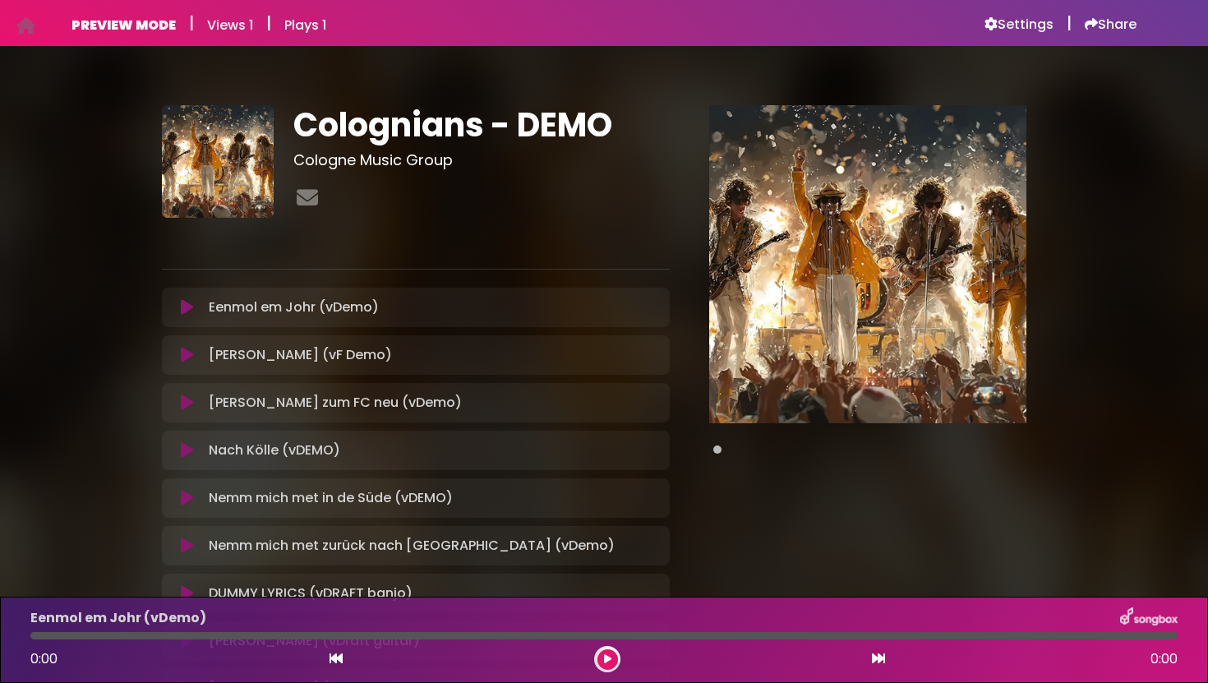
click at [194, 311] on button at bounding box center [187, 307] width 30 height 16
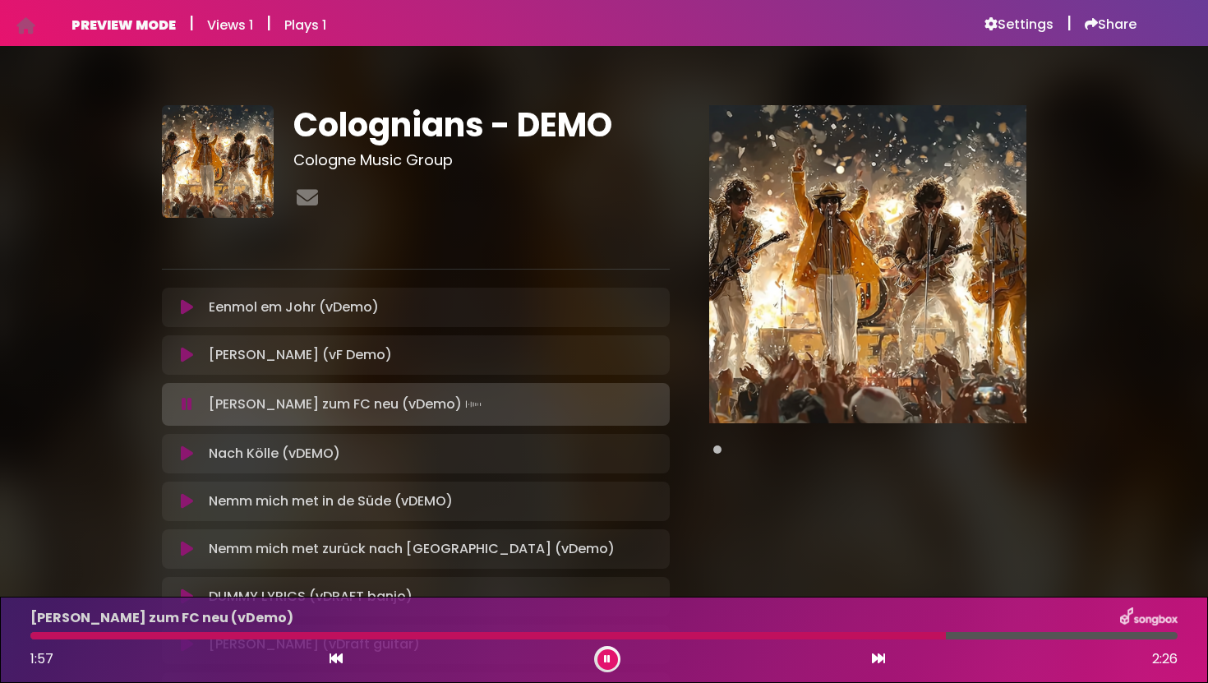
click at [606, 653] on button at bounding box center [607, 659] width 21 height 21
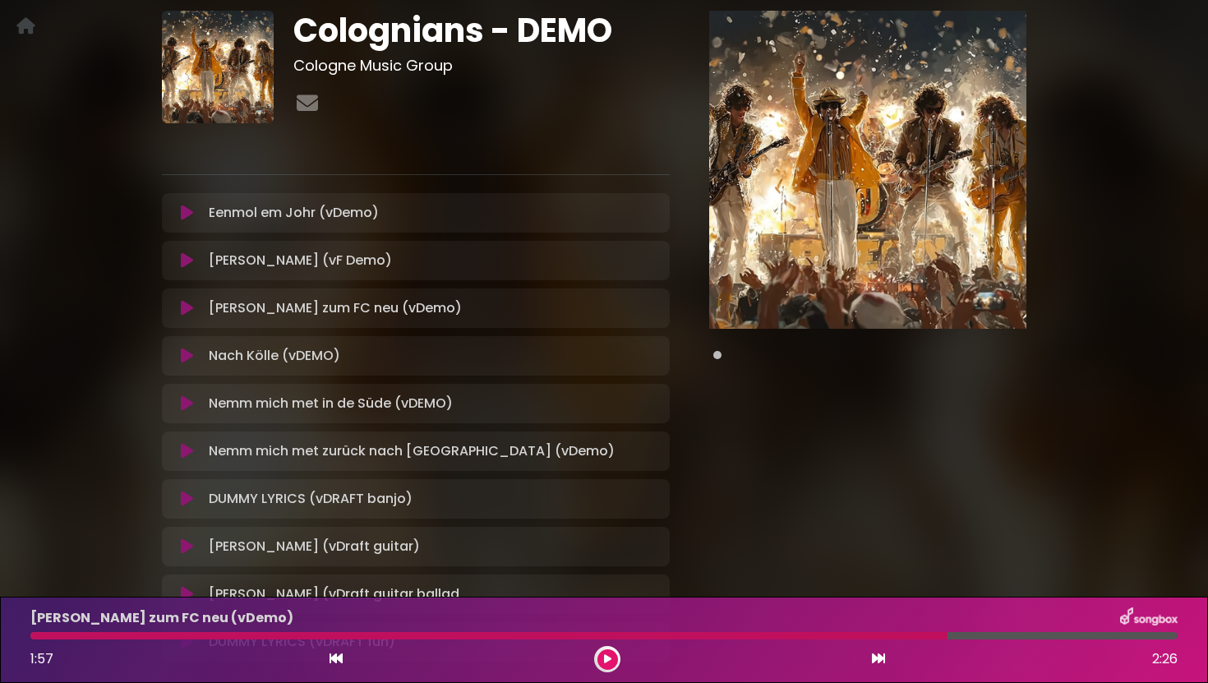
scroll to position [95, 0]
click at [191, 208] on icon at bounding box center [187, 212] width 12 height 16
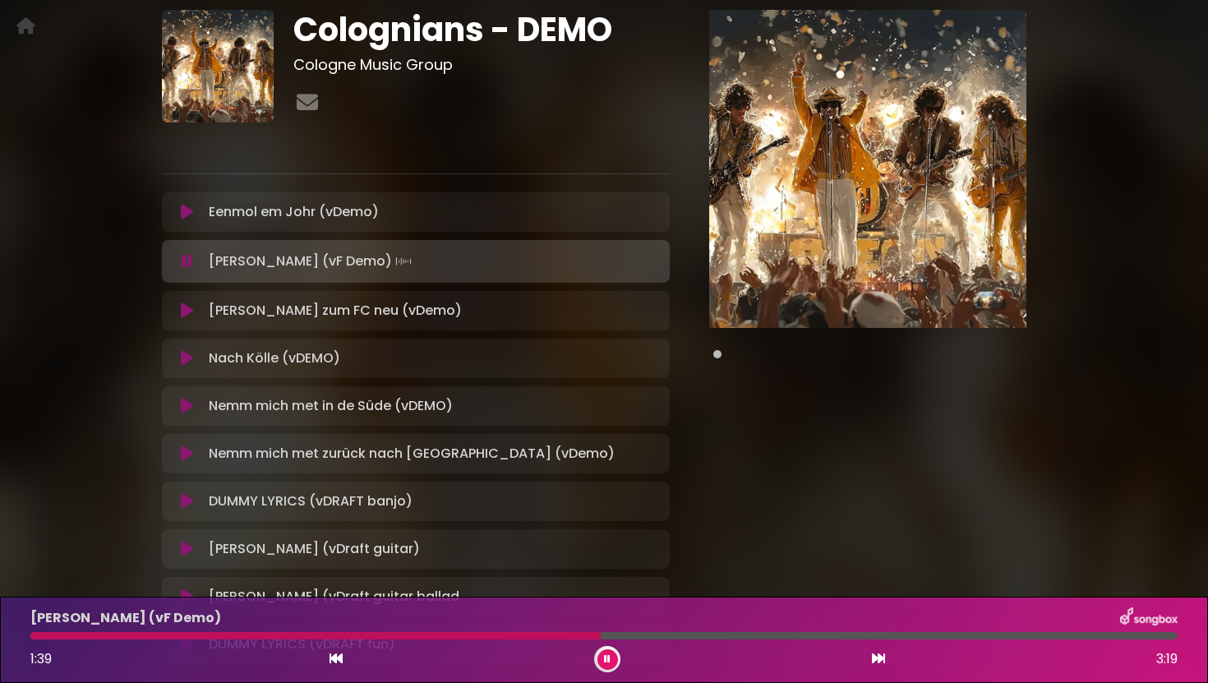
click at [604, 656] on icon at bounding box center [607, 659] width 7 height 10
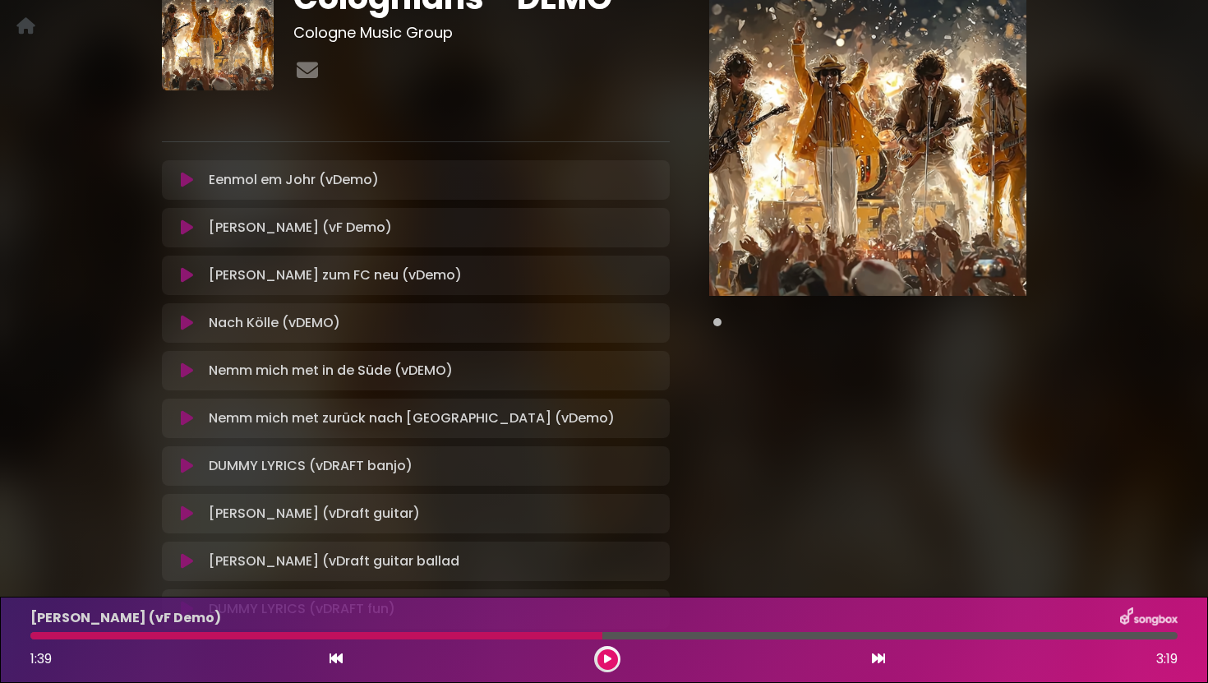
scroll to position [0, 0]
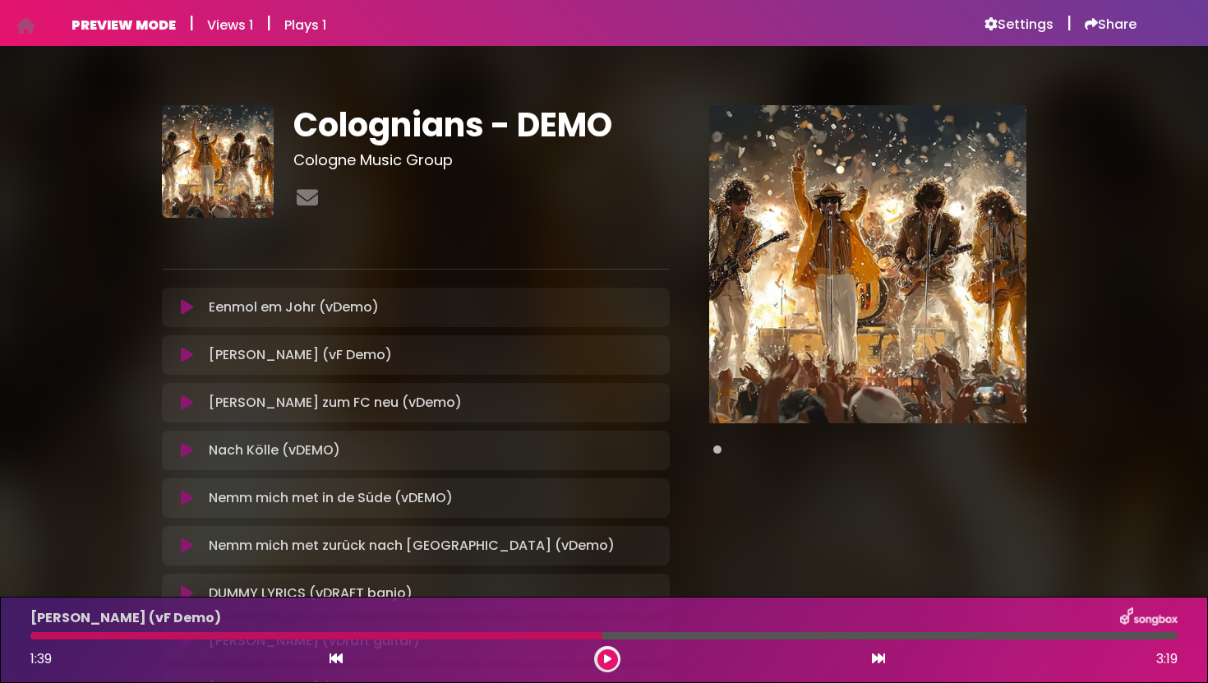
click at [188, 308] on icon at bounding box center [187, 307] width 12 height 16
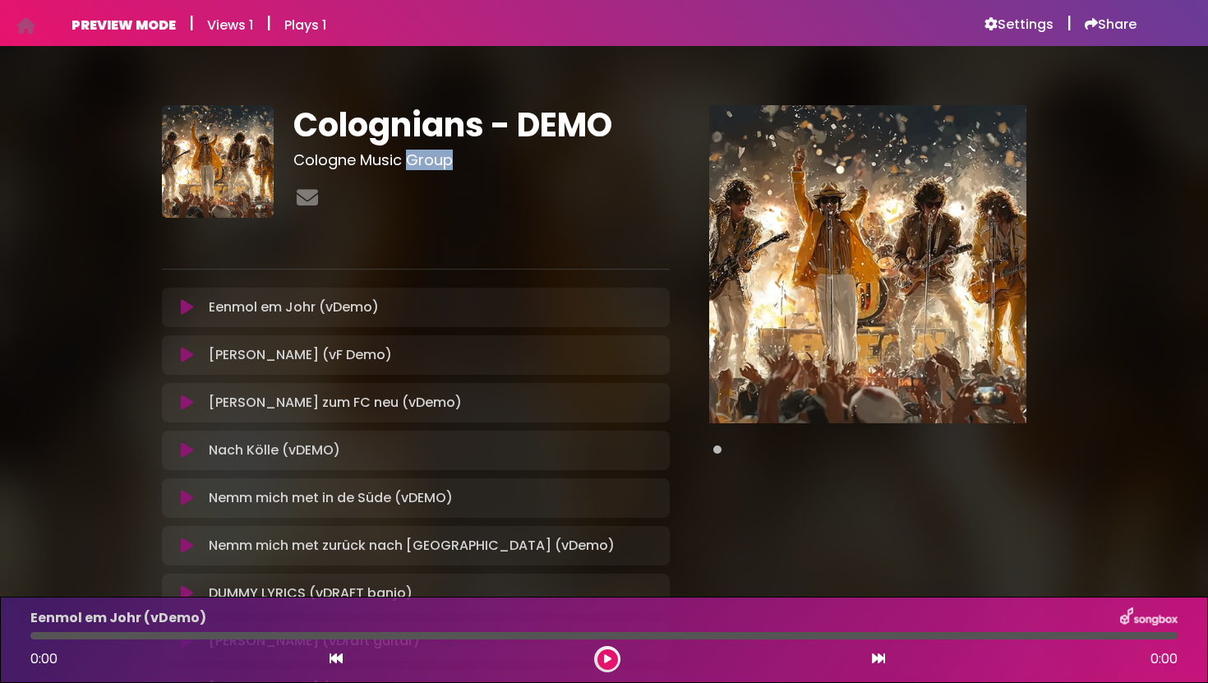
drag, startPoint x: 0, startPoint y: 0, endPoint x: 433, endPoint y: 153, distance: 459.3
click at [433, 153] on h3 "Cologne Music Group" at bounding box center [481, 160] width 376 height 18
click at [187, 315] on icon at bounding box center [187, 307] width 12 height 16
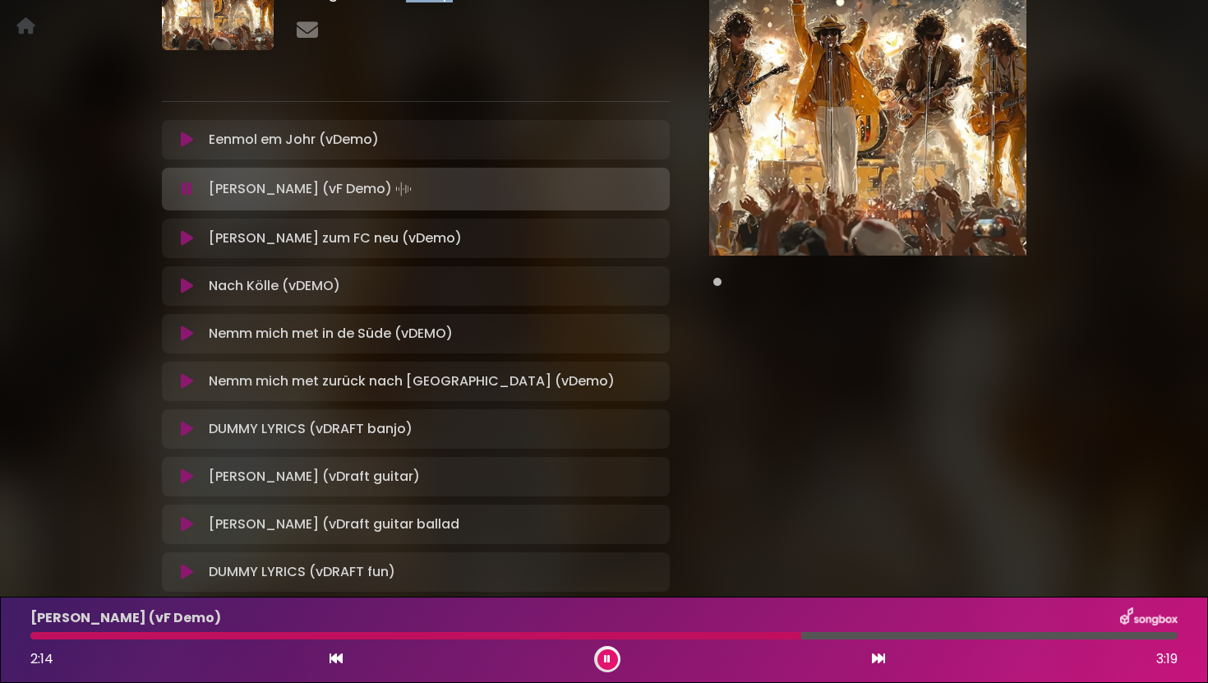
scroll to position [168, 0]
click at [189, 481] on icon at bounding box center [187, 476] width 12 height 16
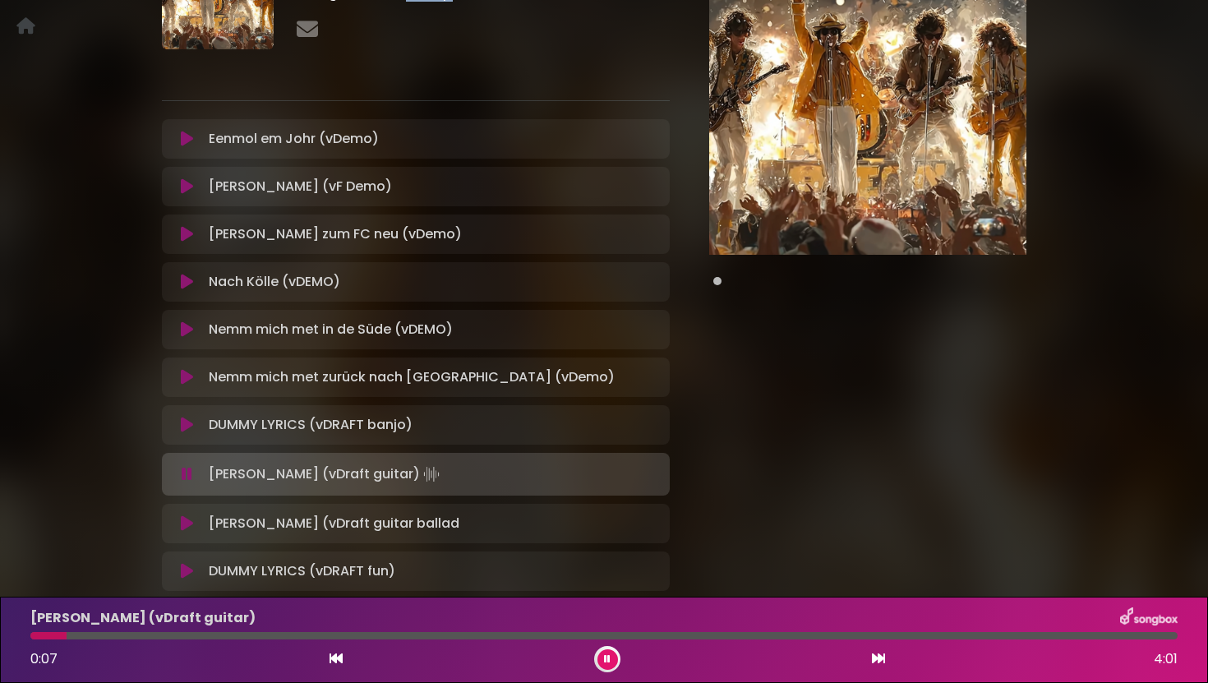
click at [187, 528] on icon at bounding box center [187, 523] width 12 height 16
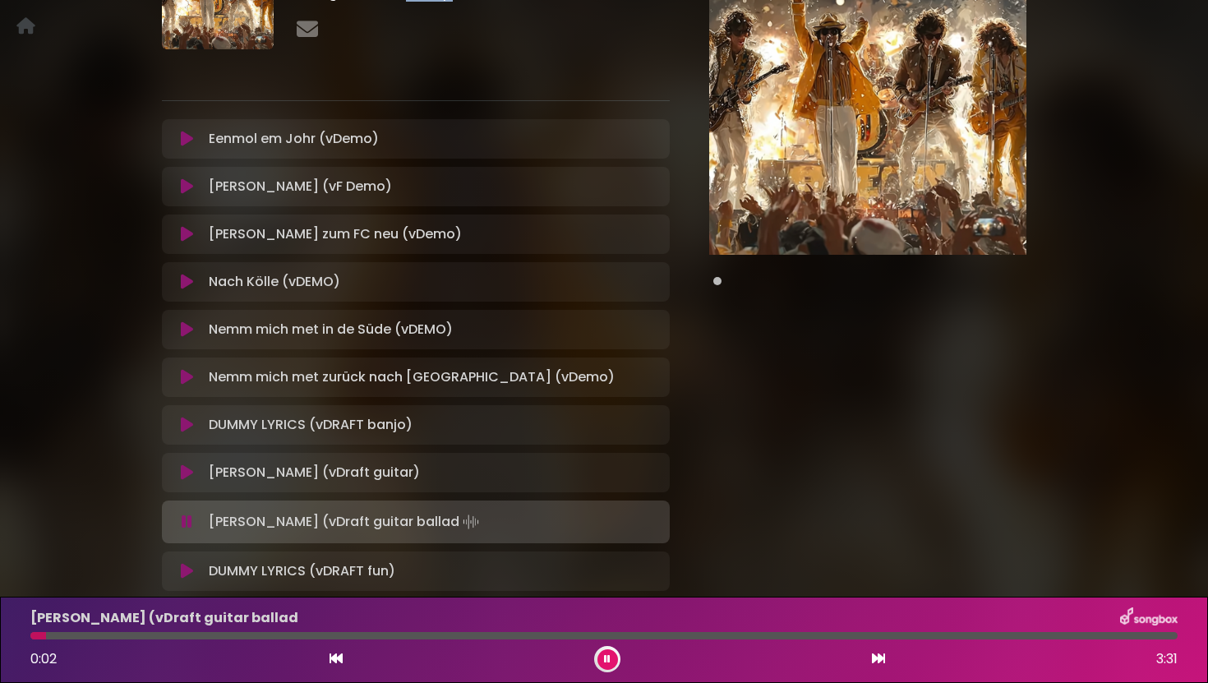
click at [189, 469] on icon at bounding box center [187, 472] width 12 height 16
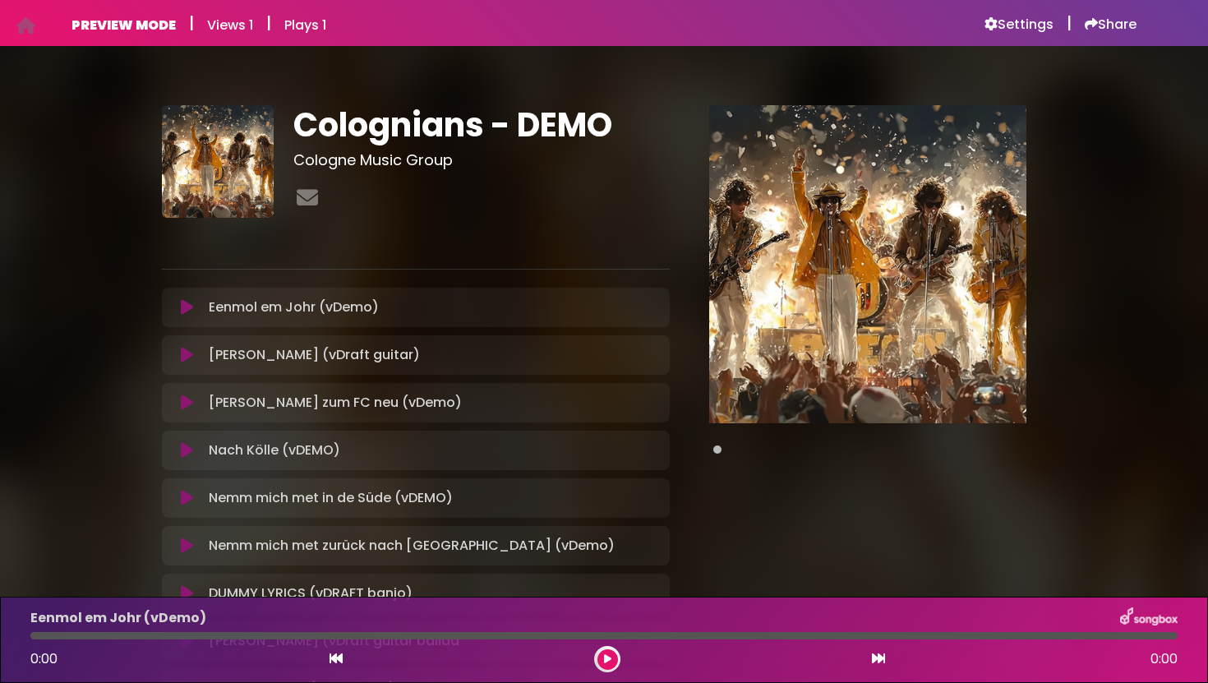
click at [190, 357] on icon at bounding box center [187, 355] width 12 height 16
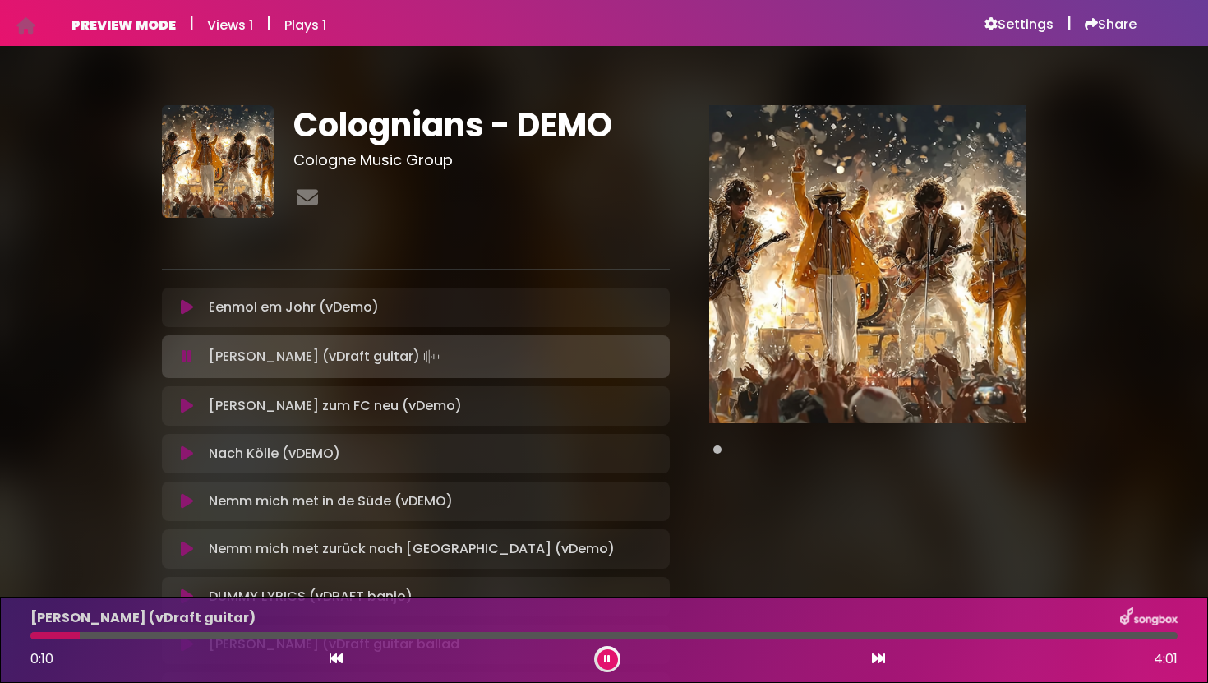
click at [188, 408] on icon at bounding box center [187, 406] width 12 height 16
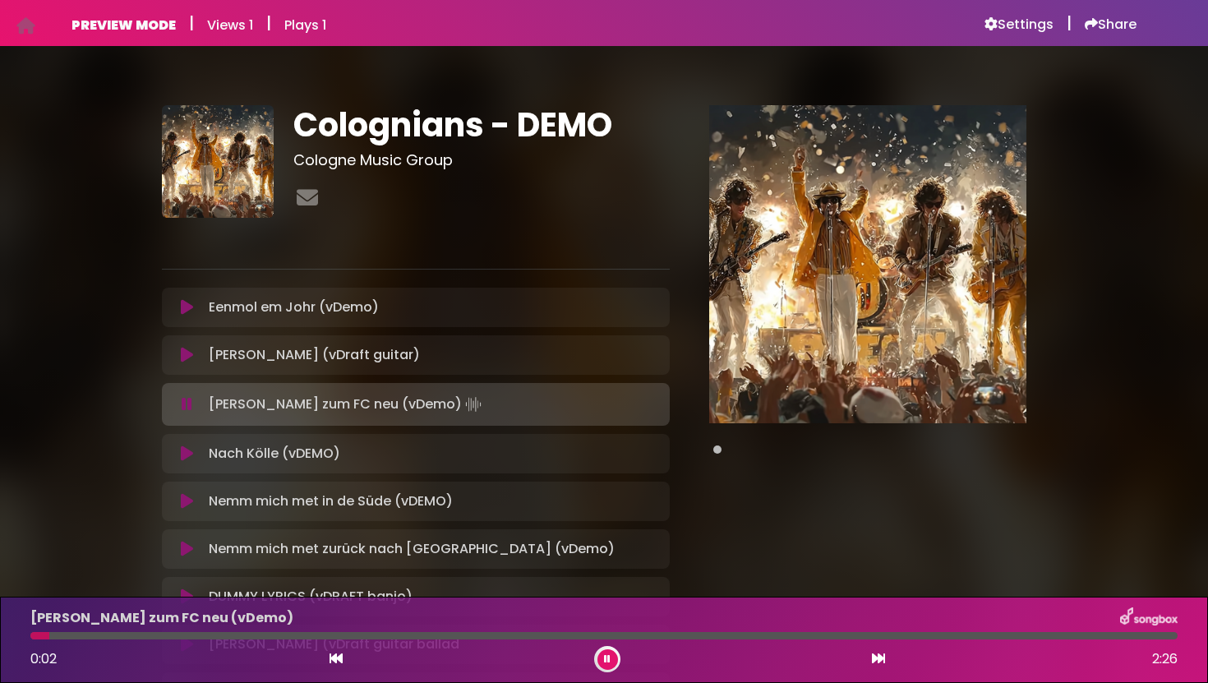
click at [188, 459] on icon at bounding box center [187, 453] width 12 height 16
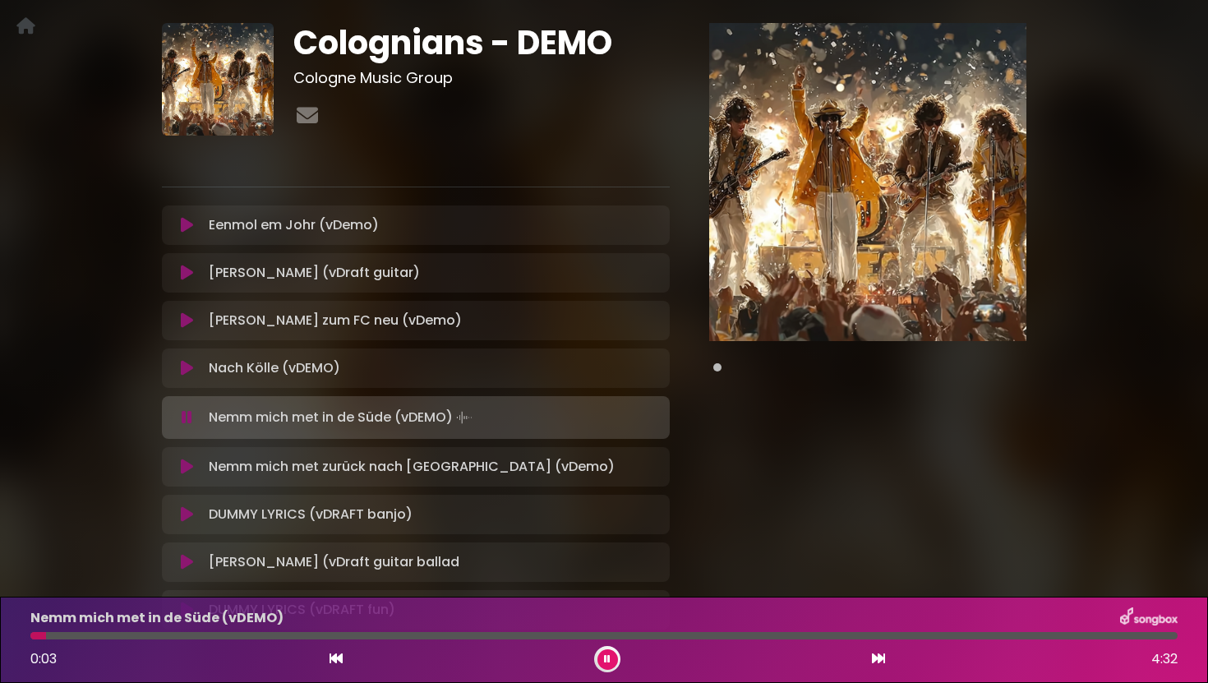
scroll to position [96, 0]
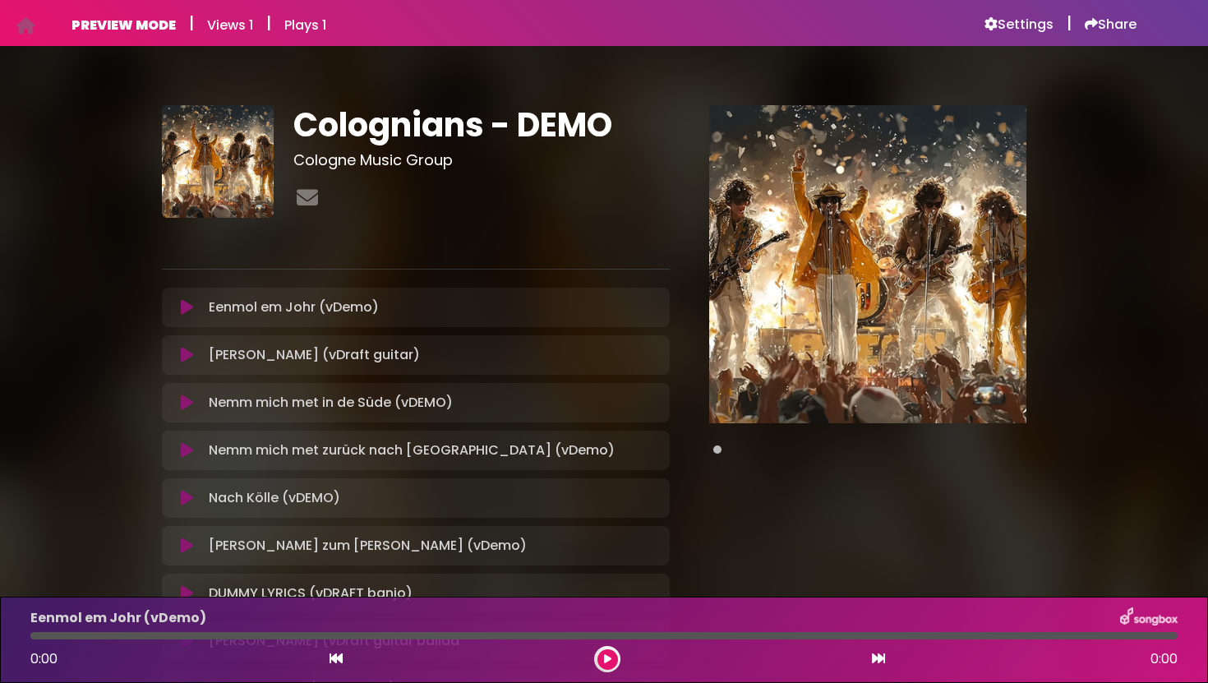
click at [188, 425] on div "Eenmol [PERSON_NAME] (vDemo) Loading Track..." at bounding box center [416, 498] width 508 height 421
click at [187, 411] on div "Nemm mich met in de Süde (vDEMO) Loading Track..." at bounding box center [416, 403] width 488 height 20
click at [188, 405] on icon at bounding box center [187, 402] width 12 height 16
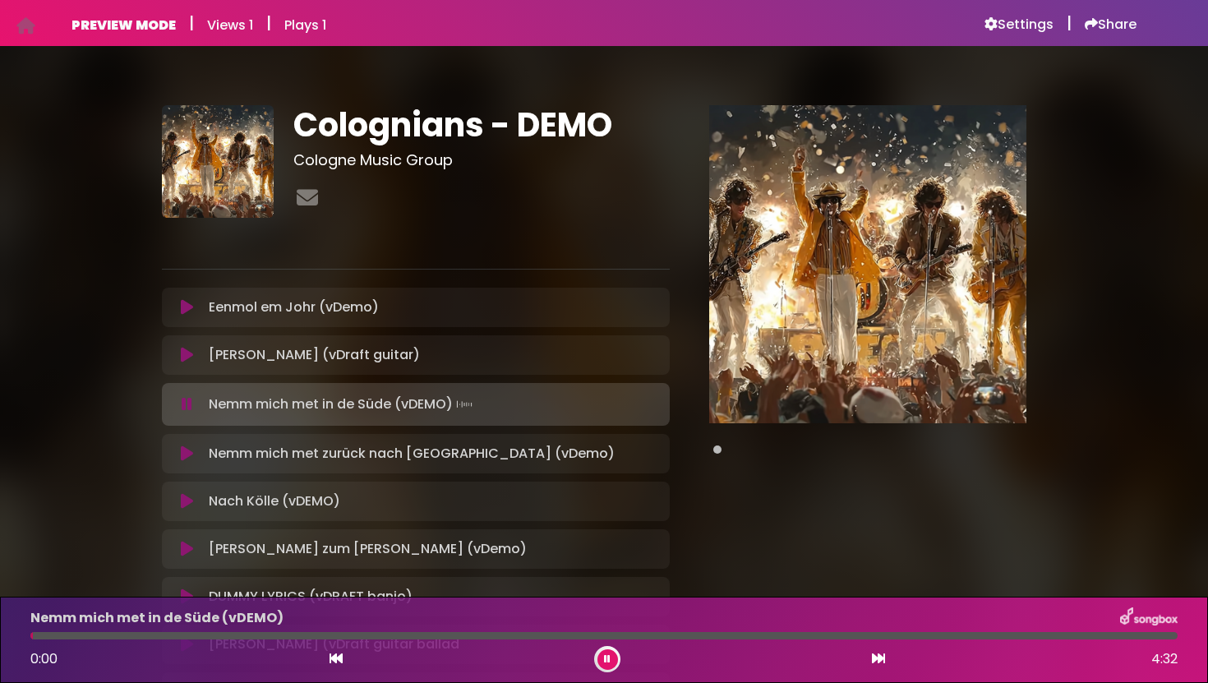
click at [541, 629] on div "Nemm mich met in de Süde (vDEMO) 0:00 4:32" at bounding box center [604, 639] width 1167 height 65
click at [541, 637] on div at bounding box center [603, 635] width 1147 height 7
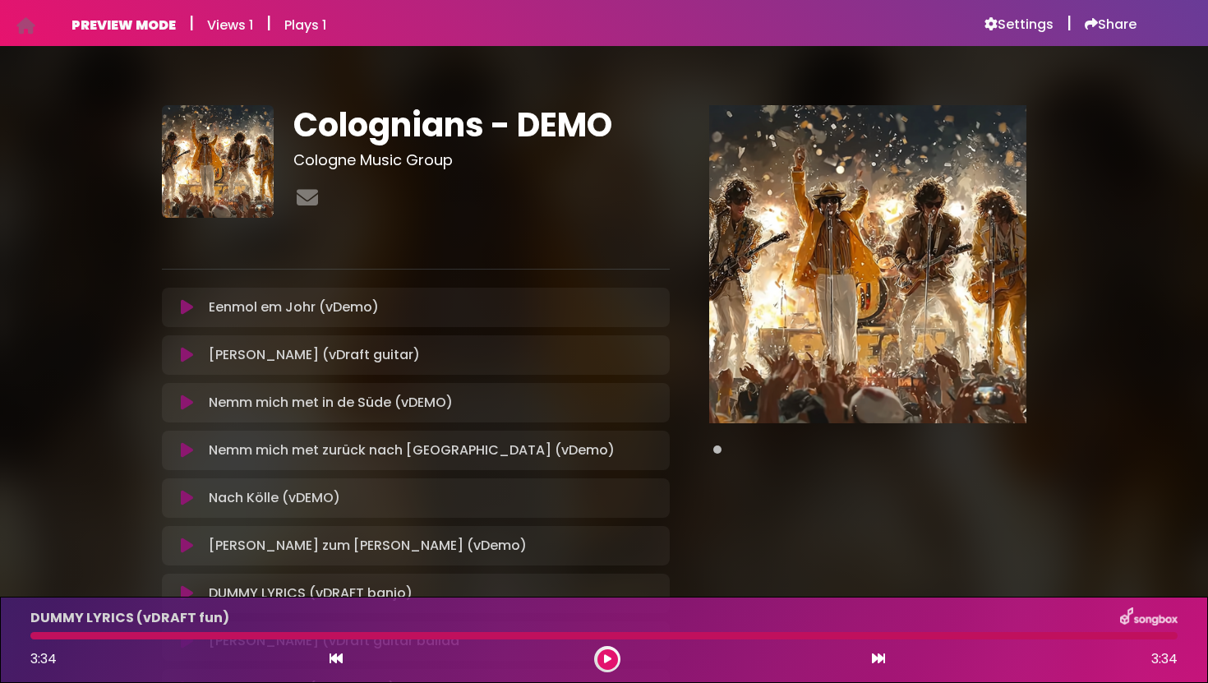
click at [192, 357] on icon at bounding box center [187, 355] width 12 height 16
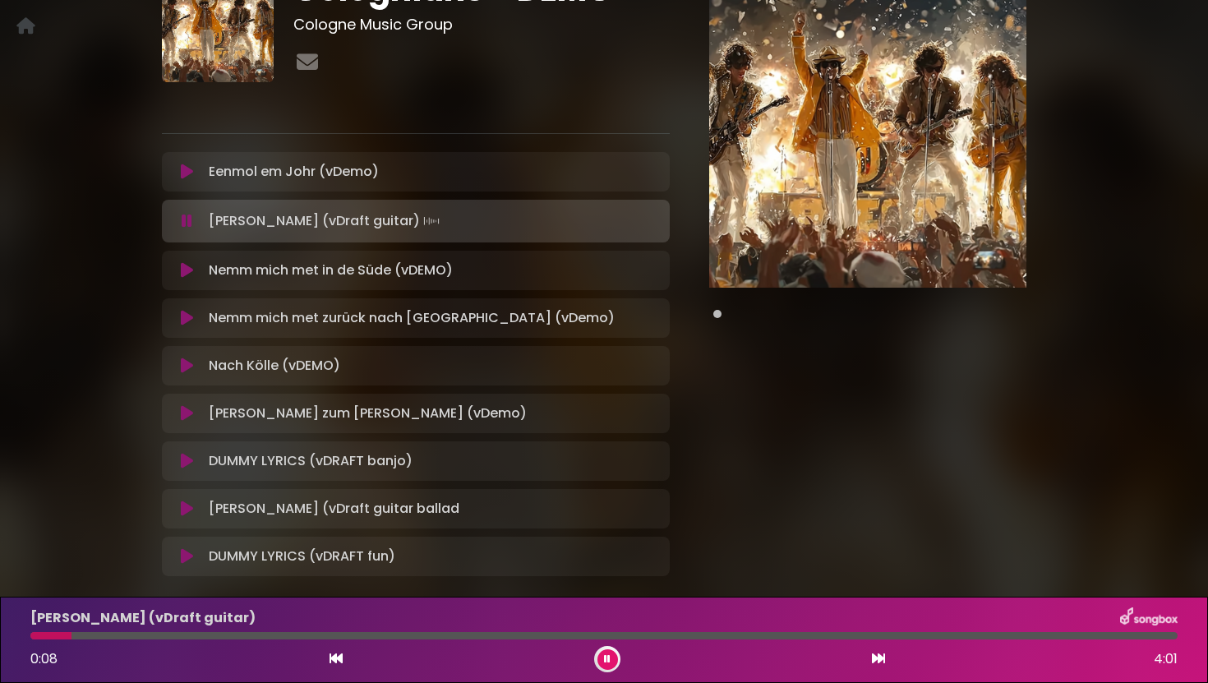
scroll to position [136, 0]
click at [192, 509] on icon at bounding box center [187, 508] width 12 height 16
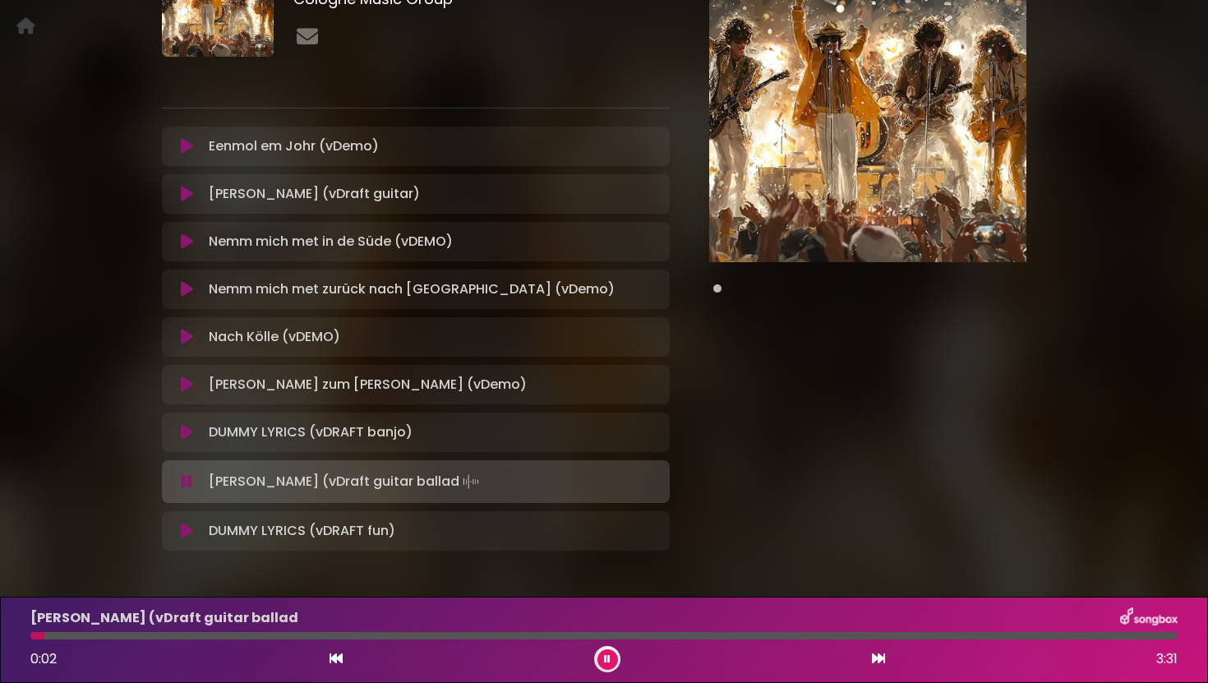
scroll to position [169, 0]
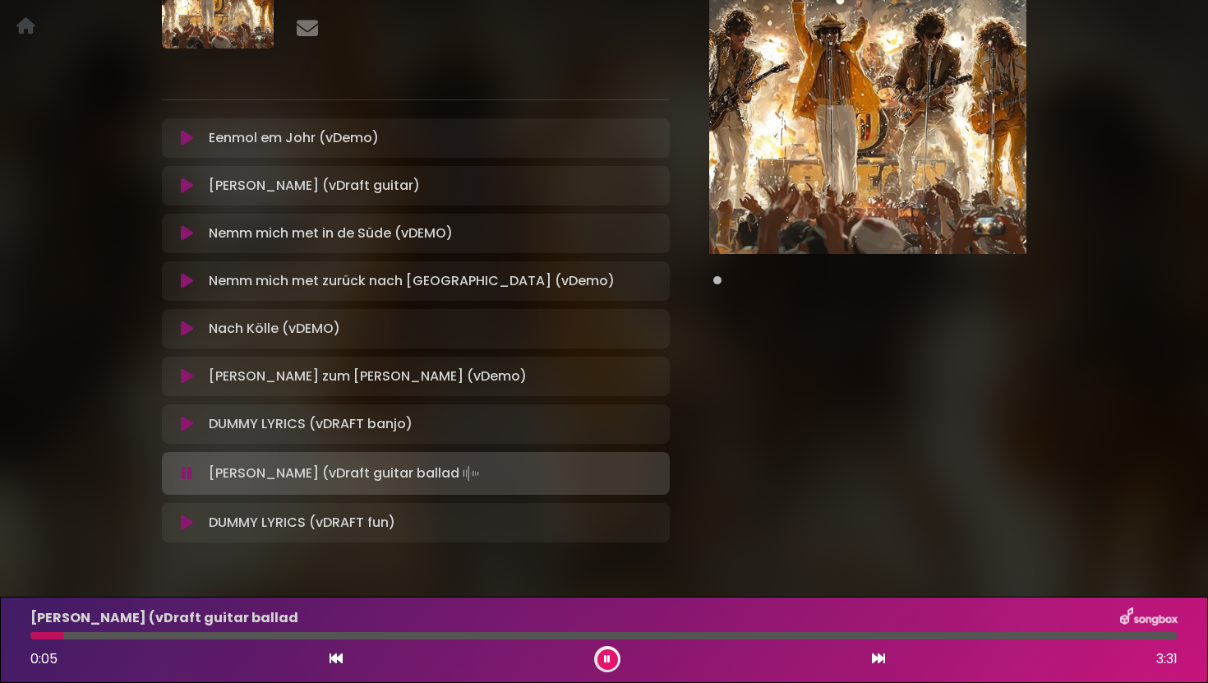
click at [190, 328] on icon at bounding box center [187, 329] width 12 height 16
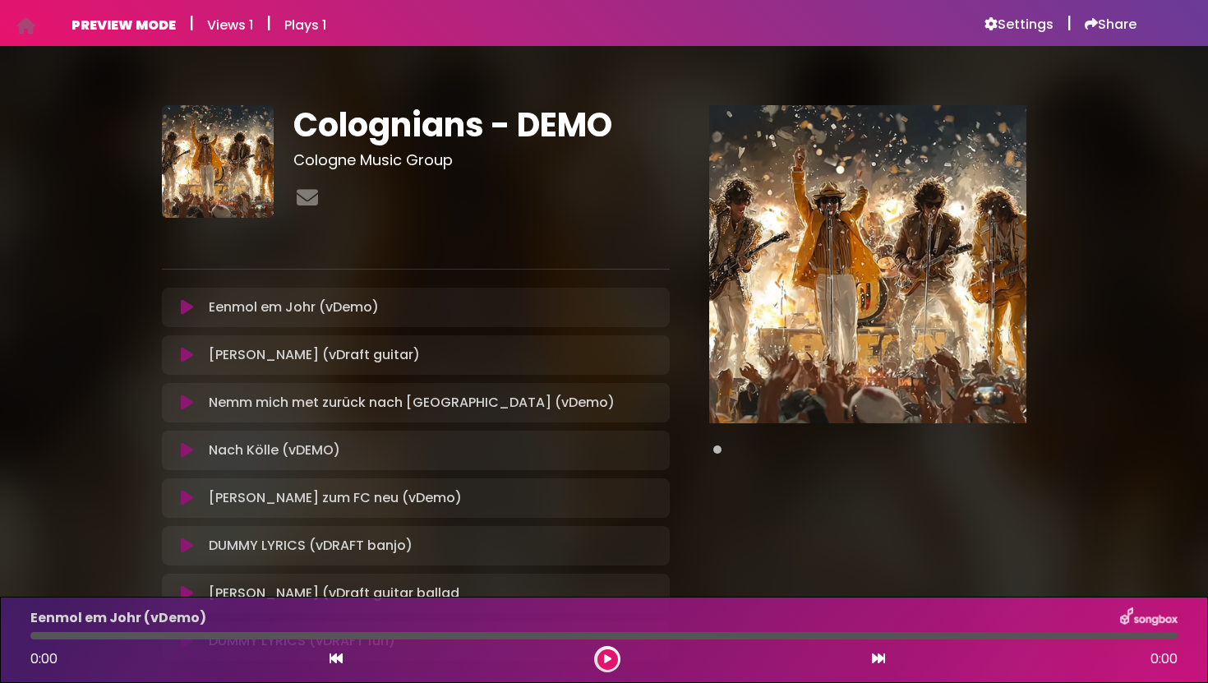
click at [195, 358] on button at bounding box center [187, 355] width 30 height 16
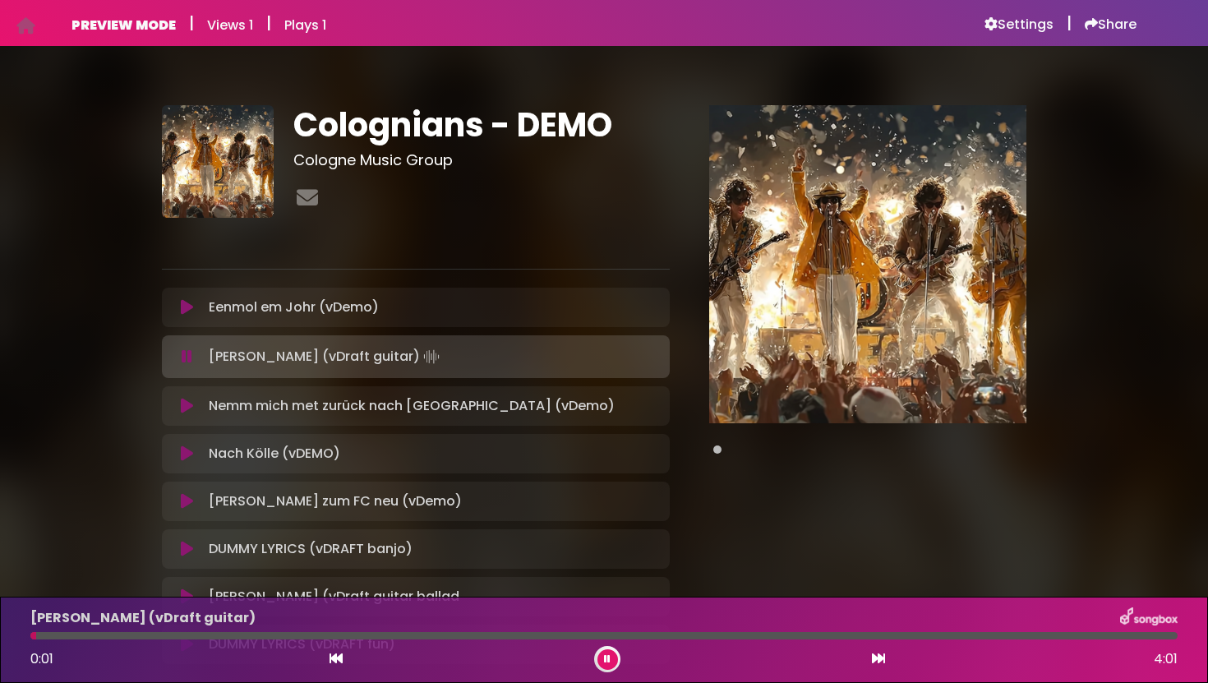
click at [195, 358] on button at bounding box center [187, 356] width 30 height 16
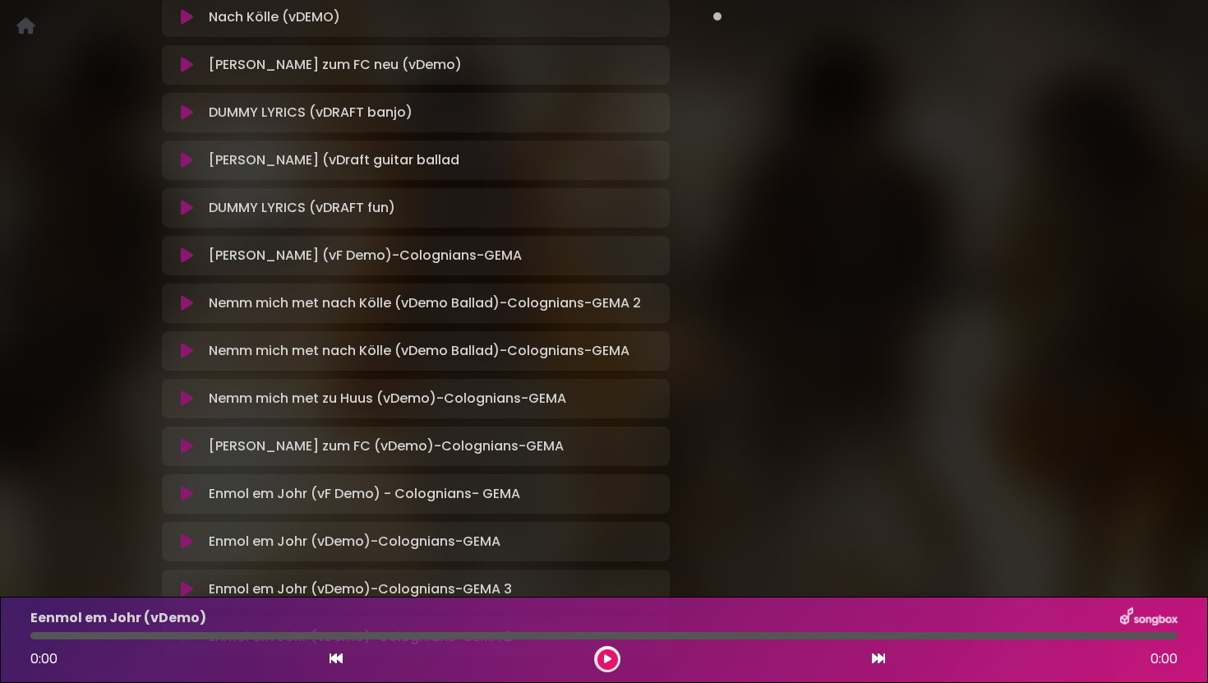
scroll to position [445, 0]
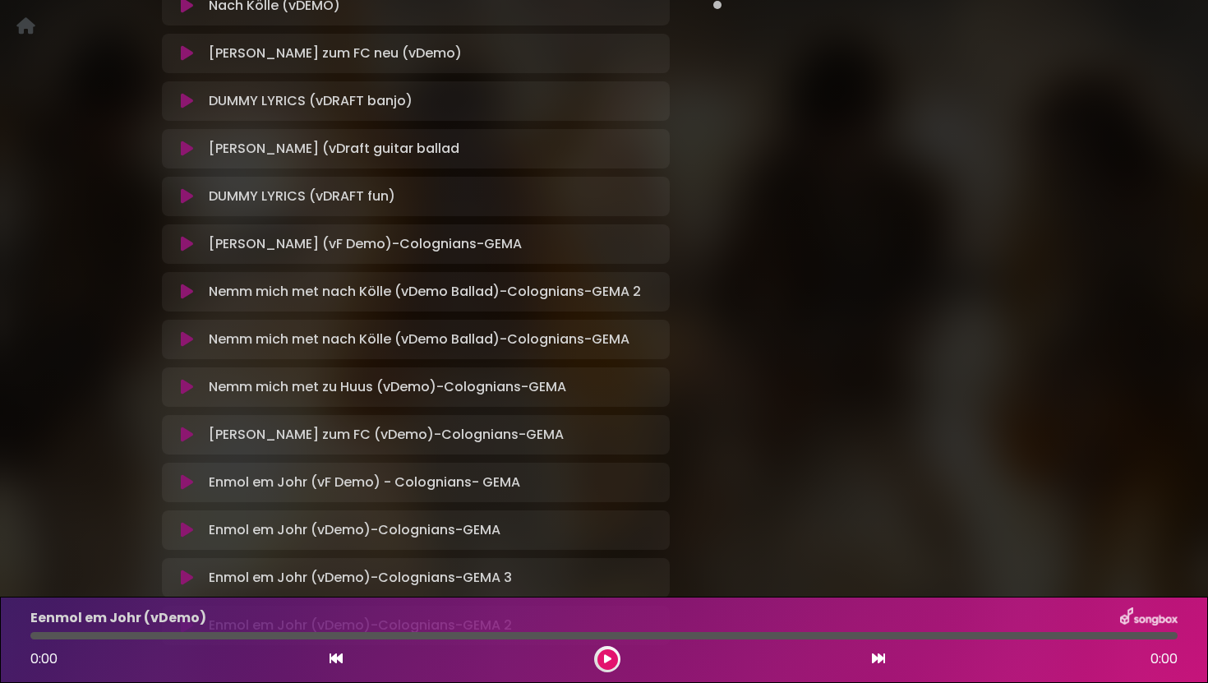
click at [188, 242] on icon at bounding box center [187, 244] width 12 height 16
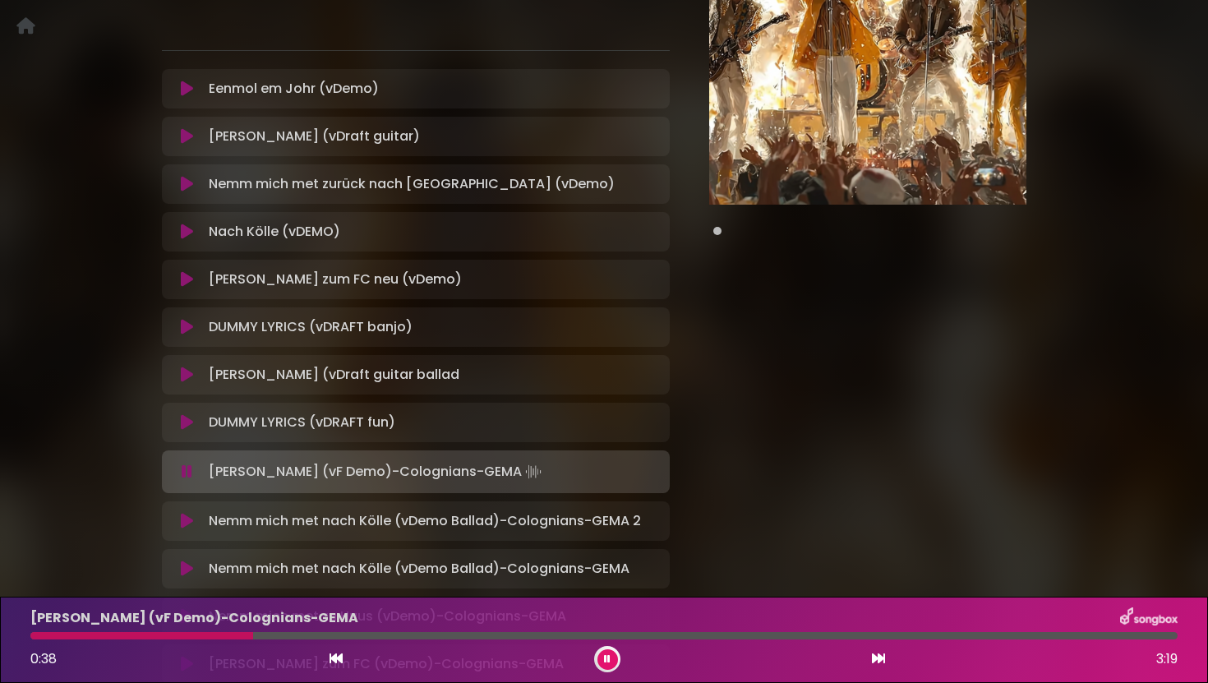
scroll to position [217, 0]
